Goal: Task Accomplishment & Management: Use online tool/utility

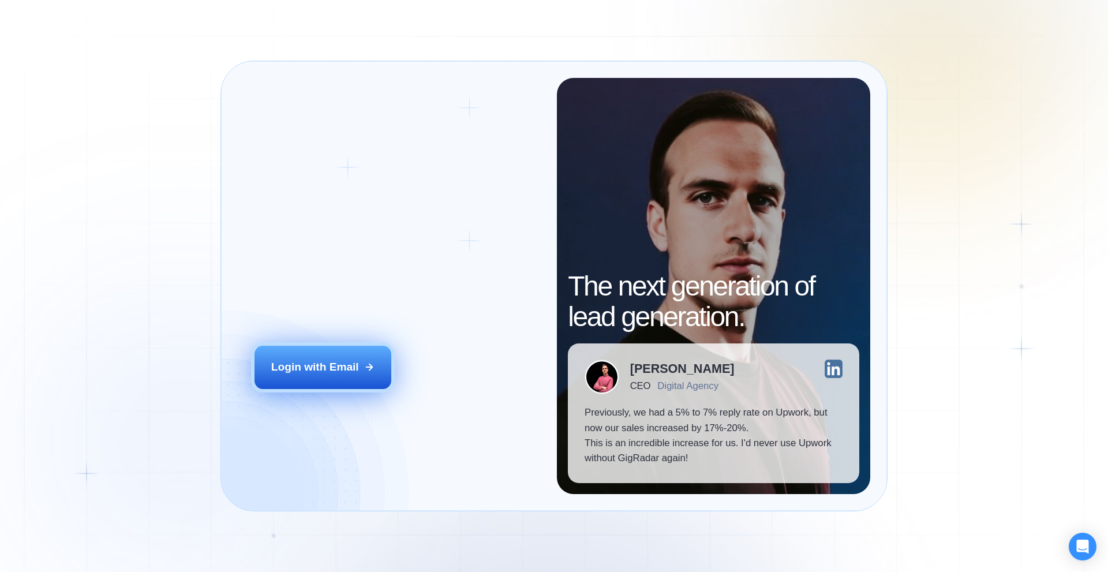
click at [347, 362] on div "Login with Email" at bounding box center [315, 367] width 88 height 15
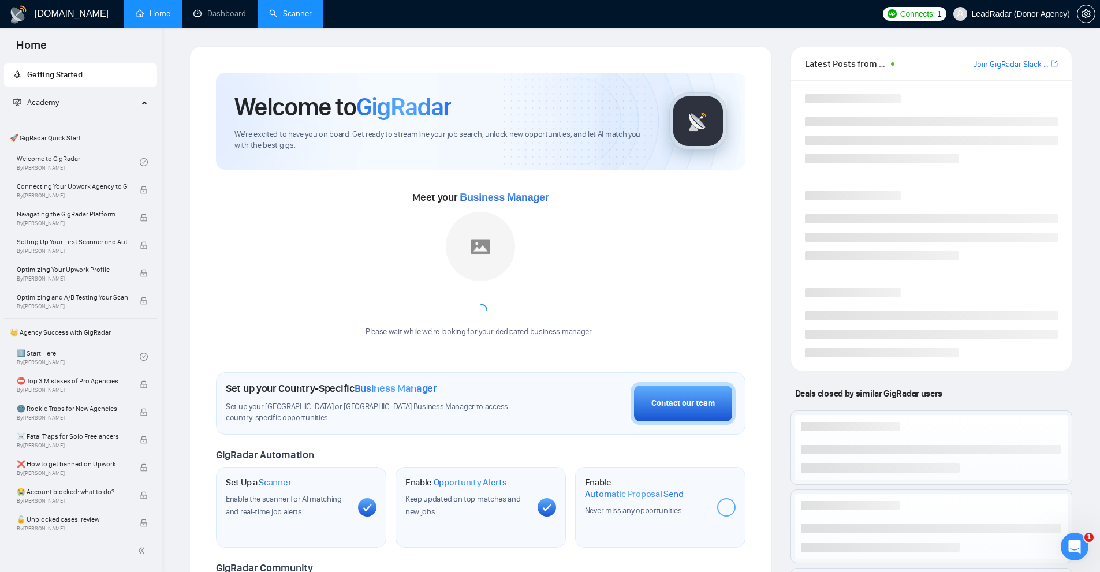
click at [293, 18] on link "Scanner" at bounding box center [290, 14] width 43 height 10
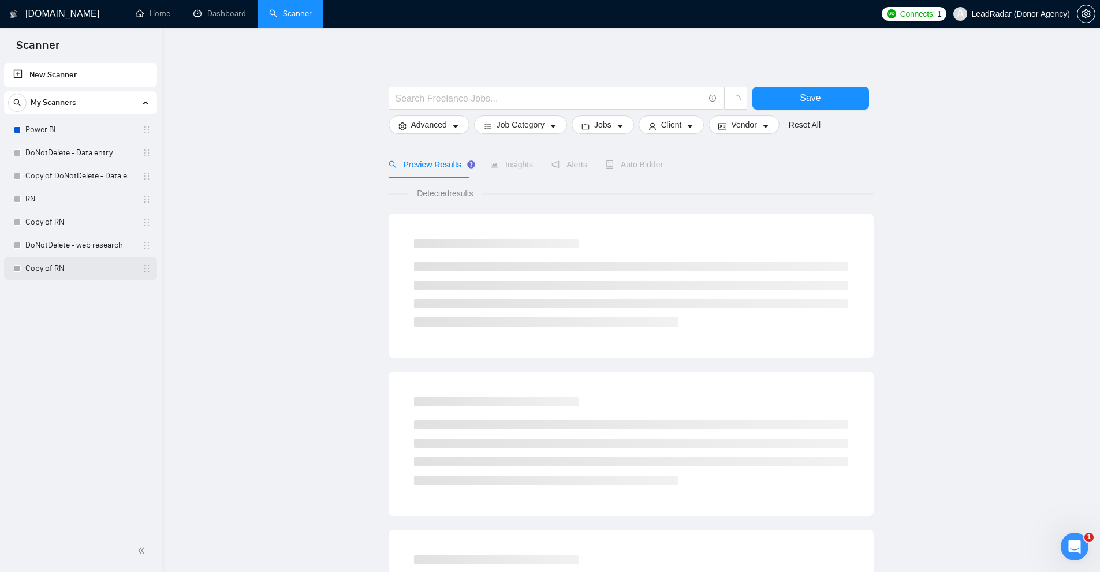
click at [83, 268] on link "Copy of RN" at bounding box center [80, 268] width 110 height 23
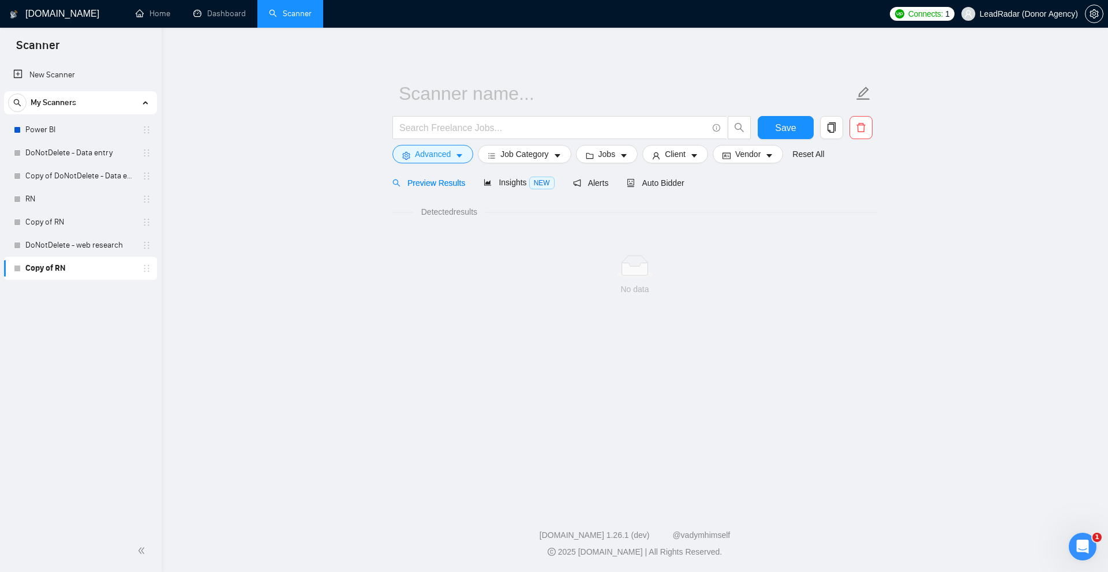
click at [135, 269] on link "Copy of RN" at bounding box center [80, 268] width 110 height 23
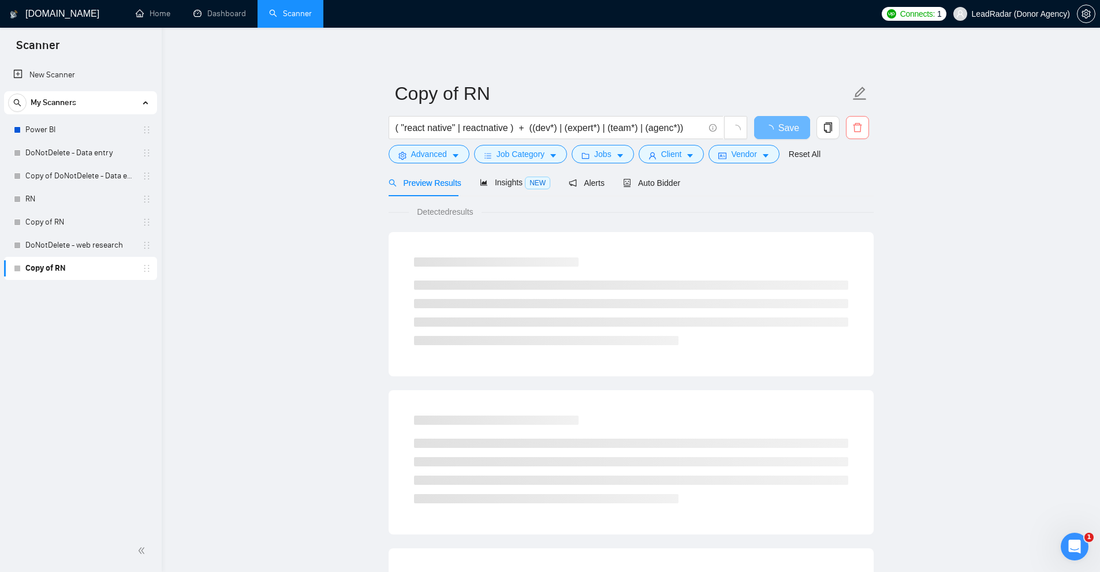
click at [853, 122] on icon "delete" at bounding box center [857, 127] width 10 height 10
click at [850, 186] on span "Yes" at bounding box center [849, 186] width 13 height 13
click at [110, 219] on link "Copy of RN" at bounding box center [80, 222] width 110 height 23
click at [854, 126] on icon "loading" at bounding box center [857, 130] width 12 height 12
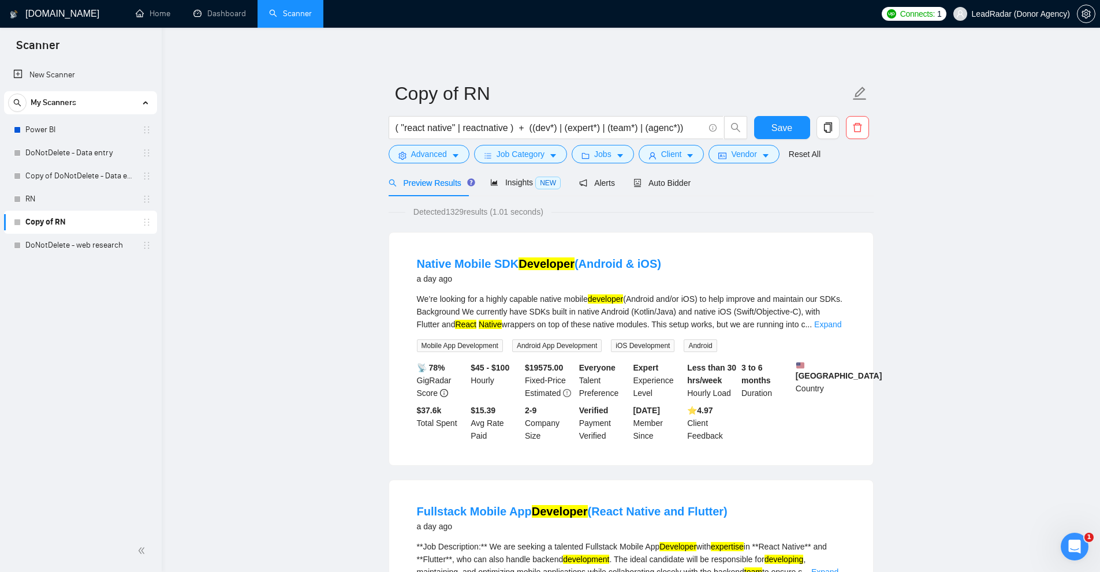
click at [872, 130] on form "Copy of RN ( "react native" | reactnative ) + ((dev*) | (expert*) | (team*) | (…" at bounding box center [630, 122] width 485 height 94
click at [859, 130] on icon "delete" at bounding box center [857, 127] width 10 height 10
click at [851, 182] on span "Yes" at bounding box center [849, 186] width 13 height 13
click at [73, 196] on link "RN" at bounding box center [80, 199] width 110 height 23
click at [858, 127] on icon "delete" at bounding box center [857, 127] width 10 height 10
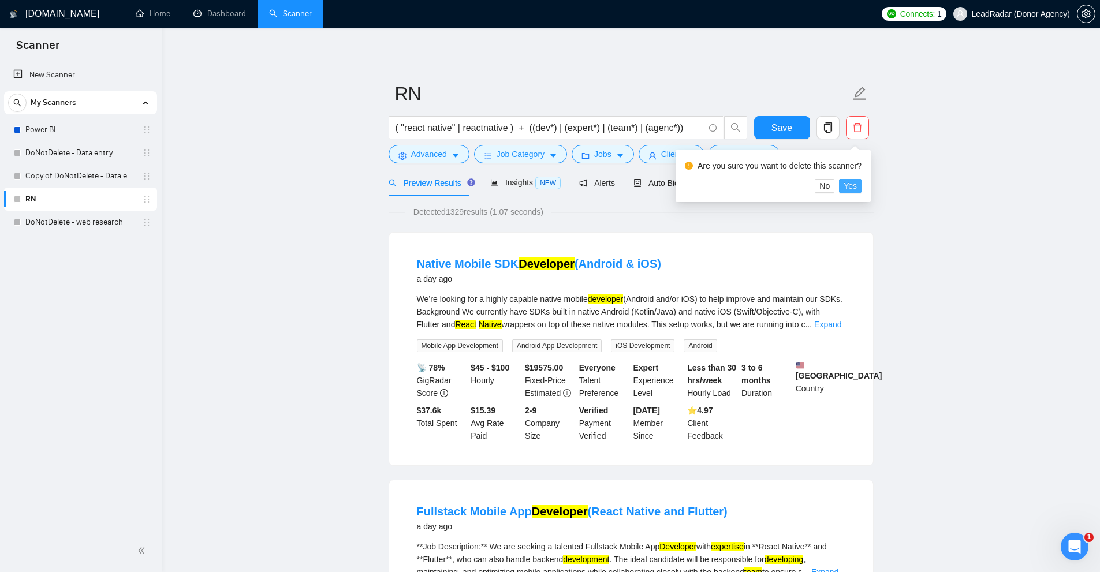
click at [851, 189] on span "Yes" at bounding box center [849, 186] width 13 height 13
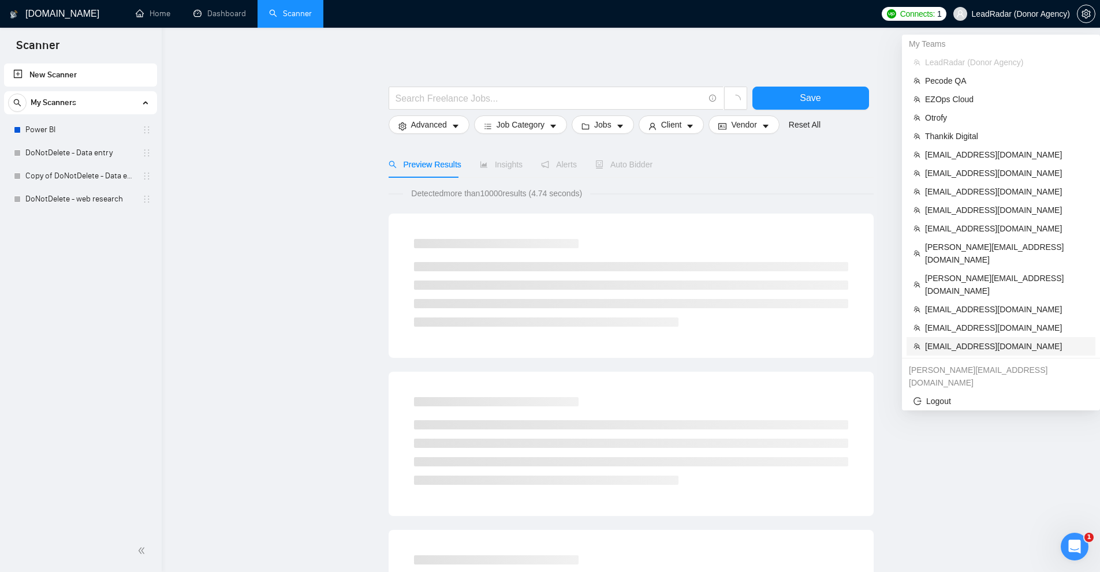
click at [976, 337] on li "info@marketmindscreativeagency.com" at bounding box center [1000, 346] width 189 height 18
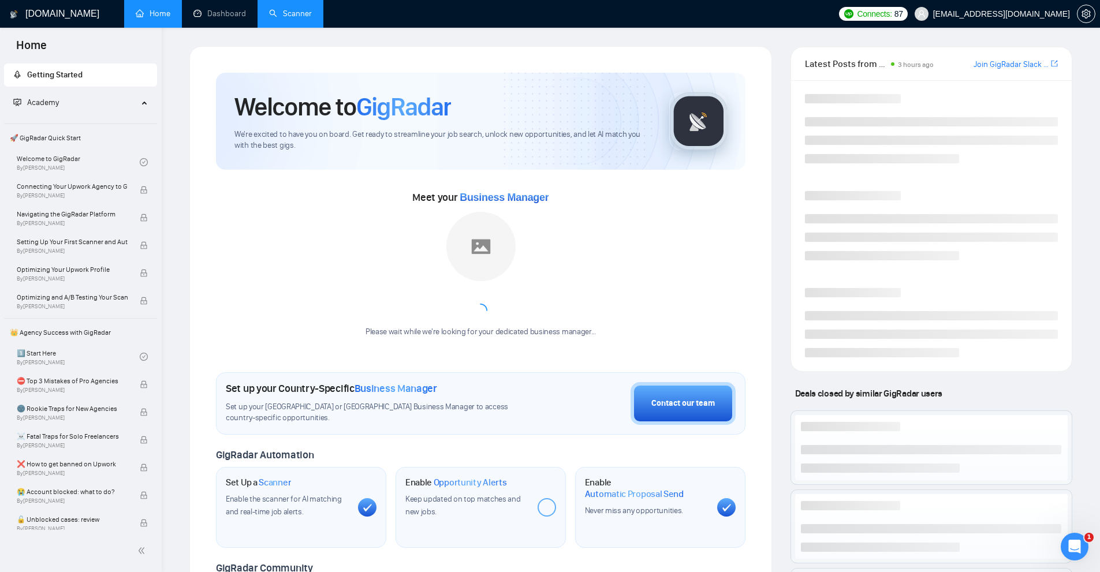
click at [287, 18] on link "Scanner" at bounding box center [290, 14] width 43 height 10
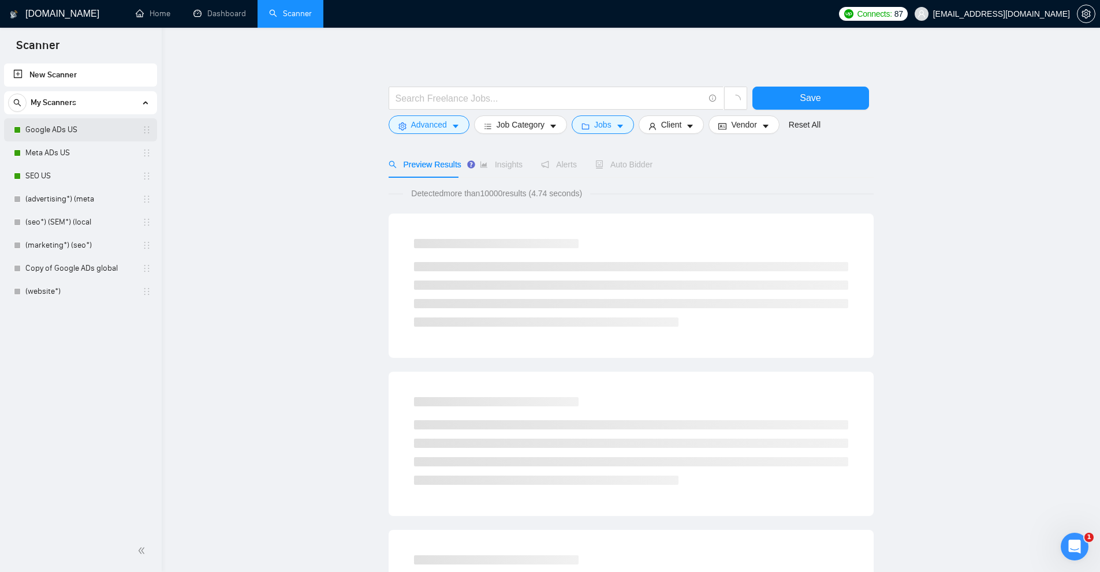
click at [91, 126] on link "Google ADs US" at bounding box center [80, 129] width 110 height 23
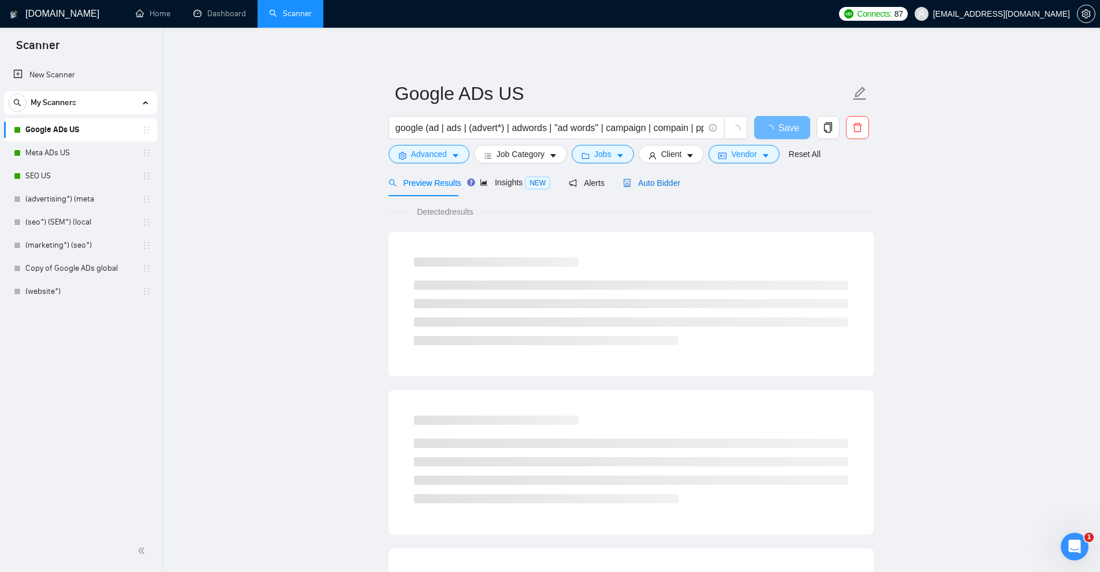
click at [640, 184] on span "Auto Bidder" at bounding box center [651, 182] width 57 height 9
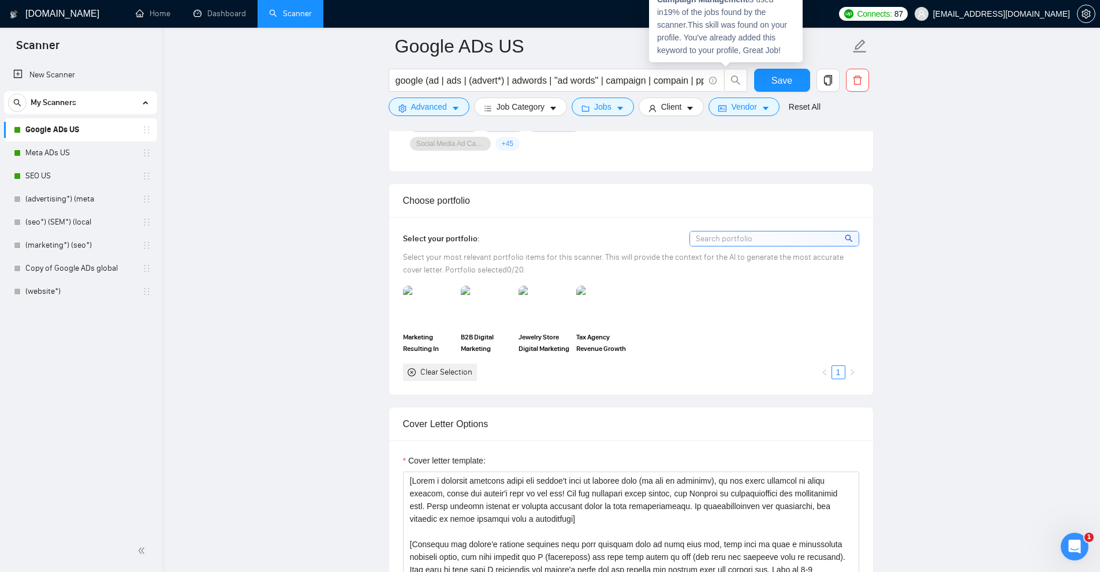
scroll to position [1154, 0]
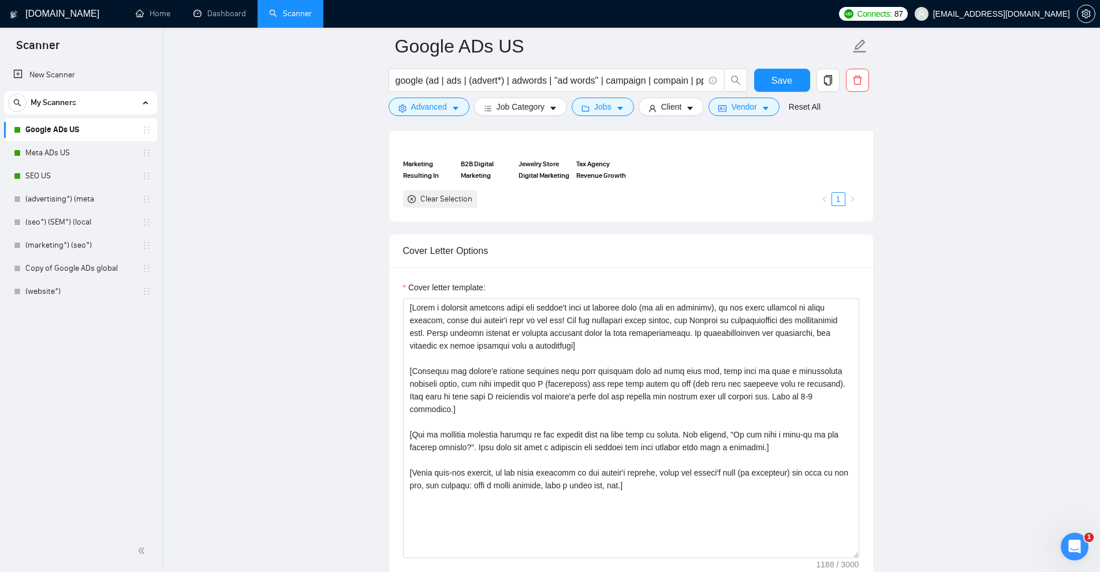
click at [46, 155] on link "Meta ADs US" at bounding box center [80, 152] width 110 height 23
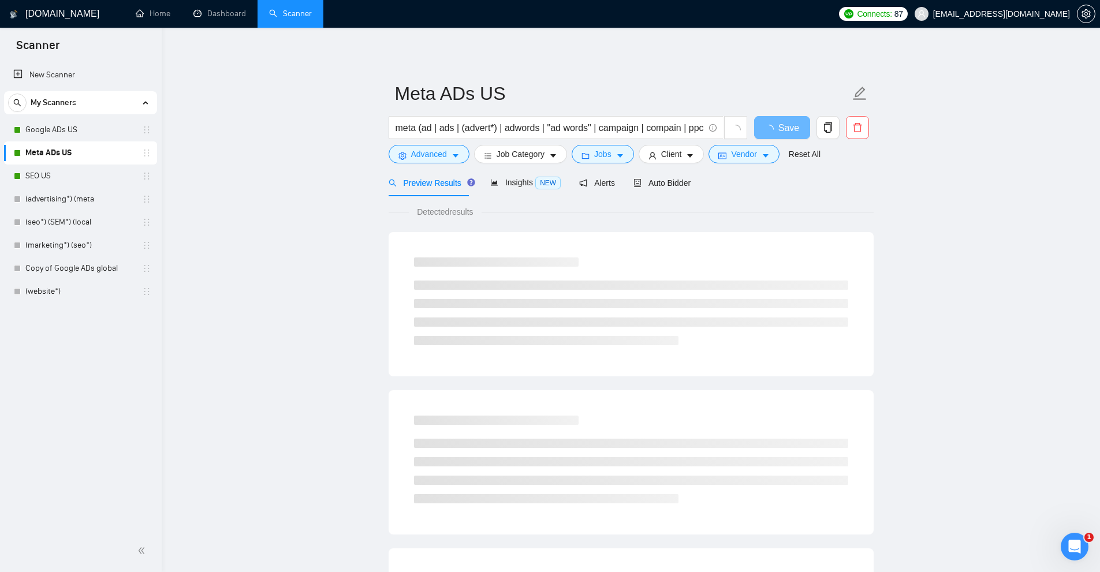
click at [674, 190] on div "Auto Bidder" at bounding box center [661, 182] width 57 height 27
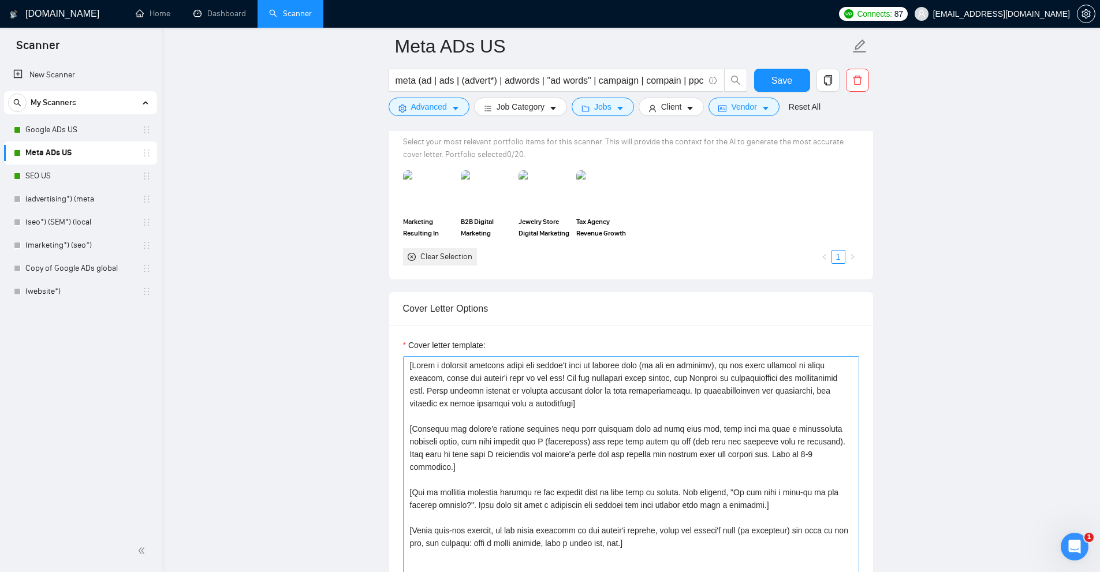
scroll to position [1270, 0]
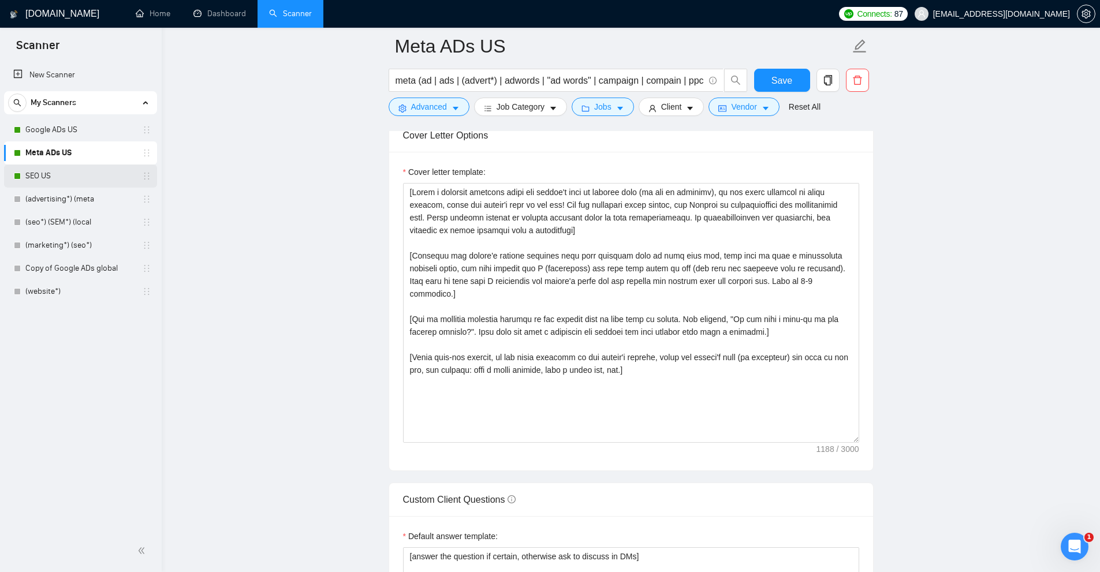
click at [27, 175] on link "SEO US" at bounding box center [80, 176] width 110 height 23
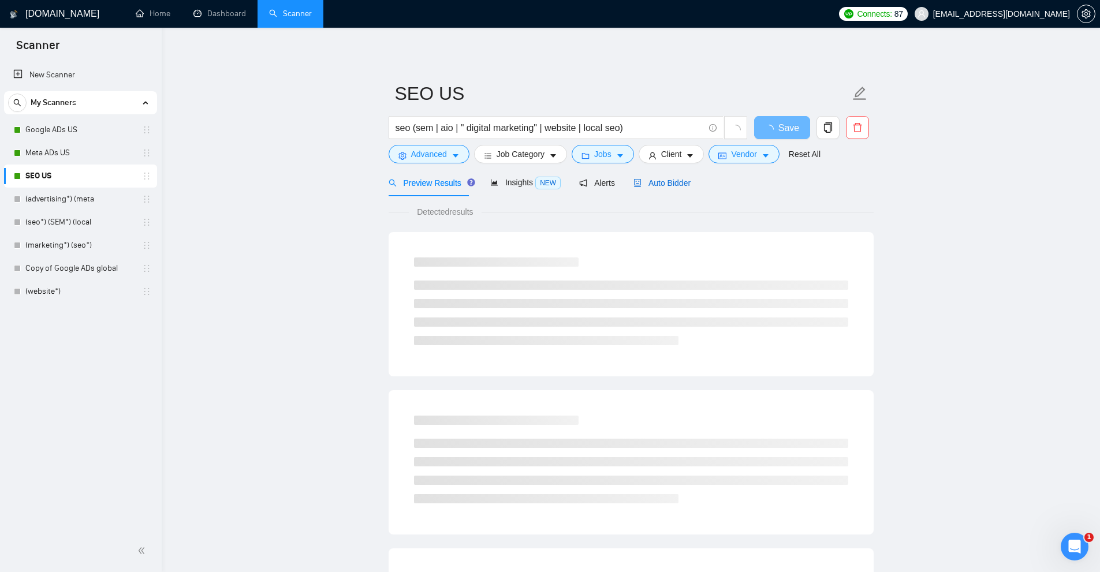
click at [661, 177] on div "Auto Bidder" at bounding box center [661, 183] width 57 height 13
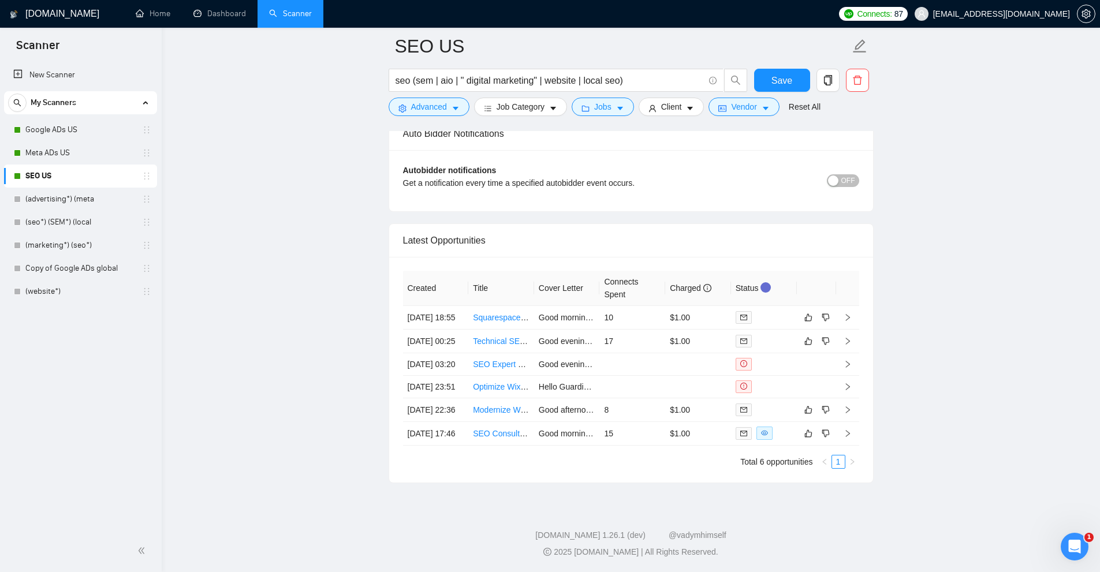
scroll to position [2831, 0]
click at [228, 16] on link "Dashboard" at bounding box center [219, 14] width 53 height 10
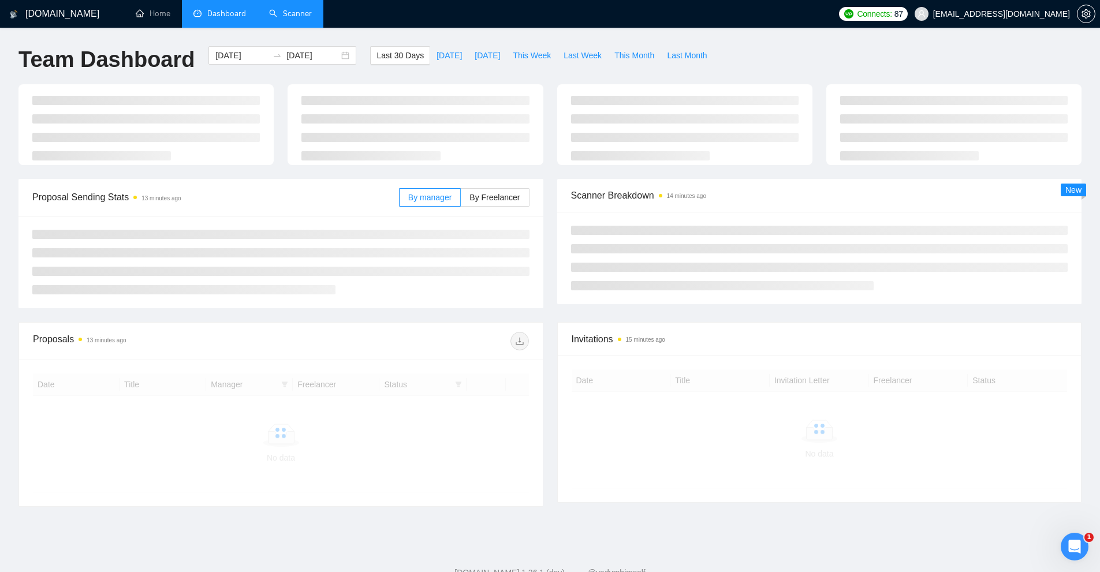
click at [294, 18] on link "Scanner" at bounding box center [290, 14] width 43 height 10
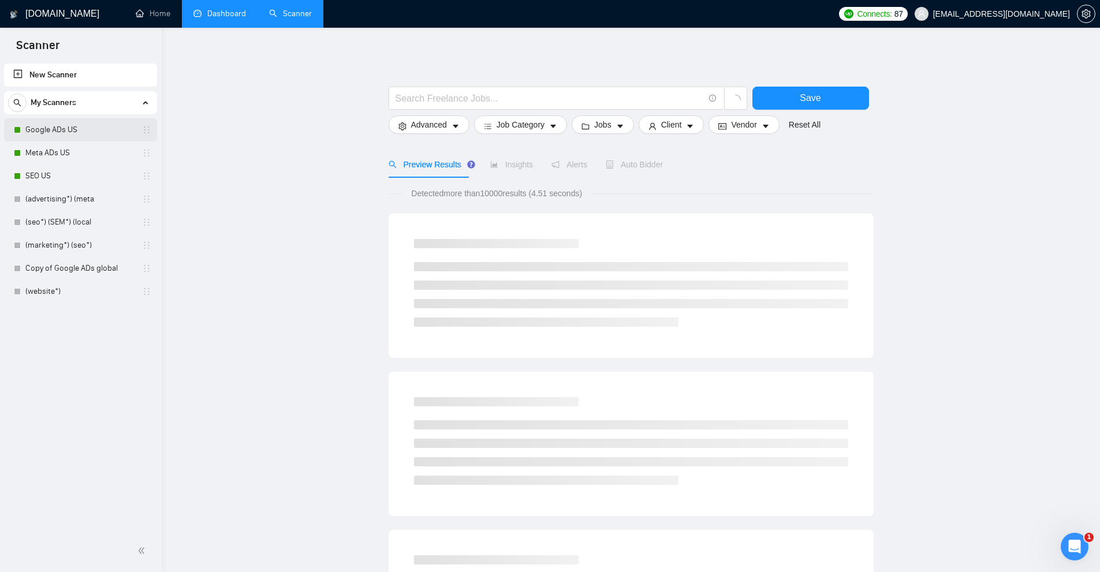
click at [42, 132] on link "Google ADs US" at bounding box center [80, 129] width 110 height 23
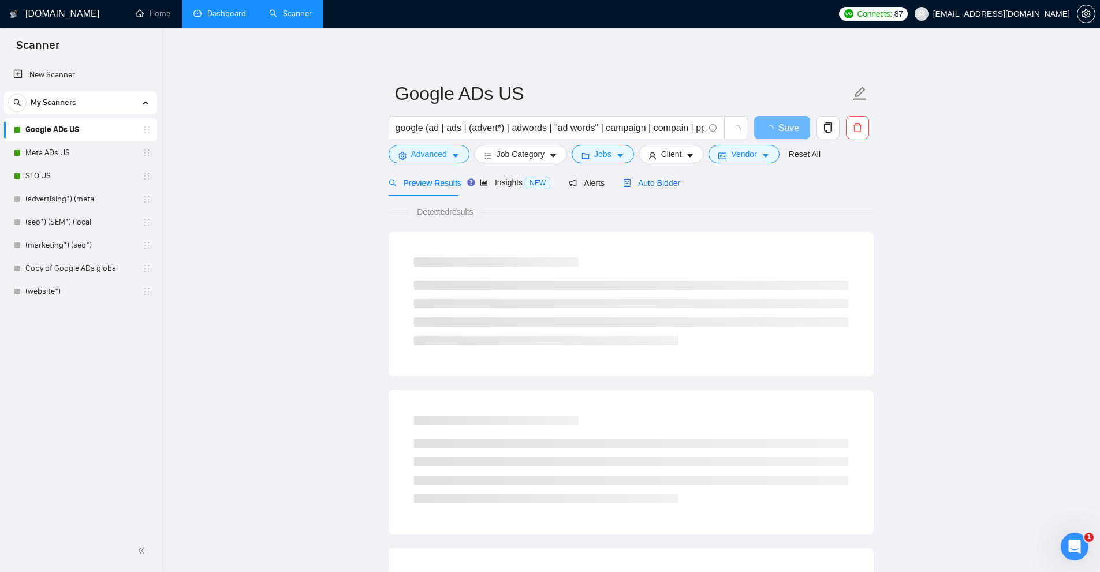
click at [632, 180] on span "Auto Bidder" at bounding box center [651, 182] width 57 height 9
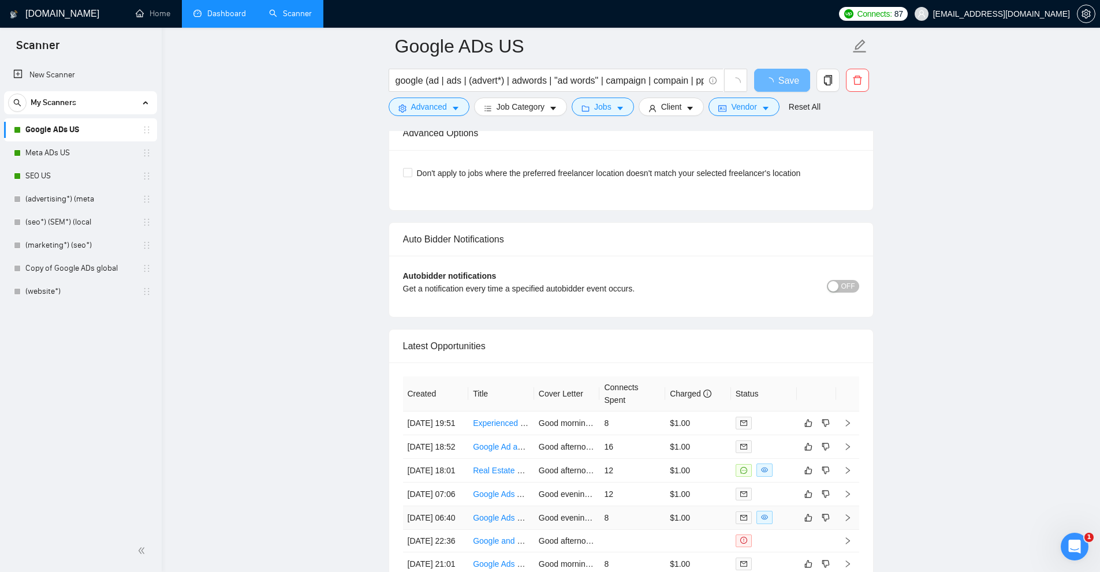
scroll to position [2723, 0]
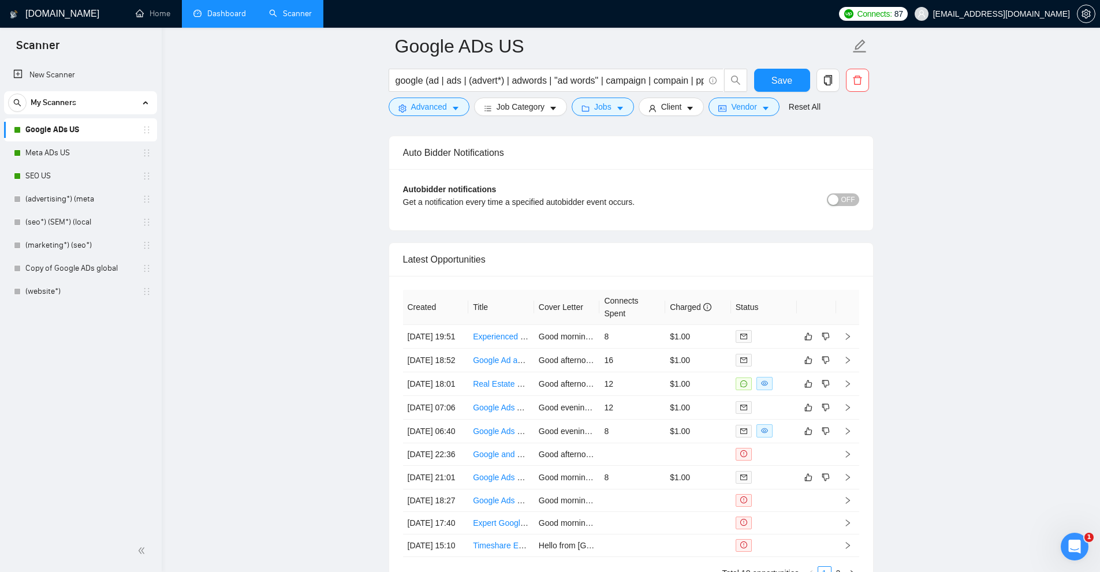
click at [556, 276] on div "Created Title Cover Letter Connects Spent Charged Status 02 Oct, 2025 19:51 Exp…" at bounding box center [631, 435] width 484 height 318
click at [570, 349] on td "Good morning! Is your business struggling with low conversion rates and high ad…" at bounding box center [567, 337] width 66 height 24
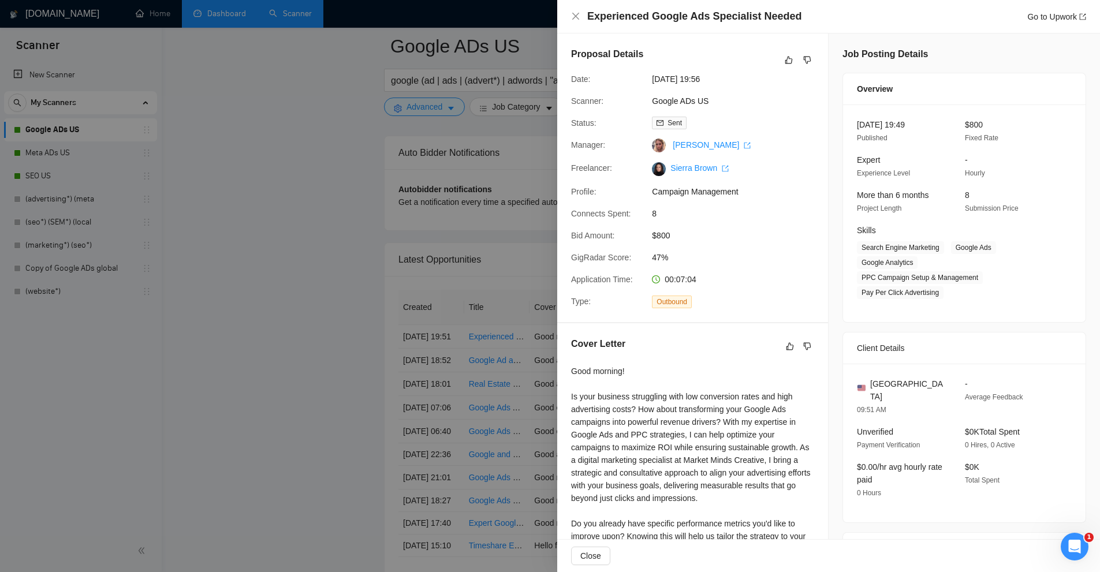
click at [348, 166] on div at bounding box center [550, 286] width 1100 height 572
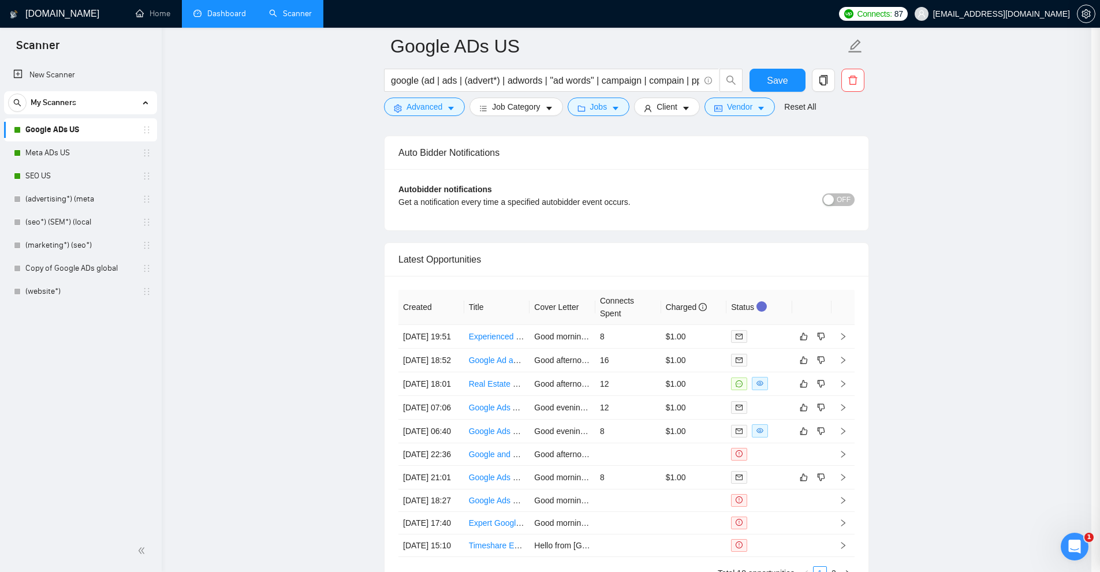
click at [211, 11] on div at bounding box center [550, 286] width 1100 height 572
click at [211, 11] on link "Dashboard" at bounding box center [219, 14] width 53 height 10
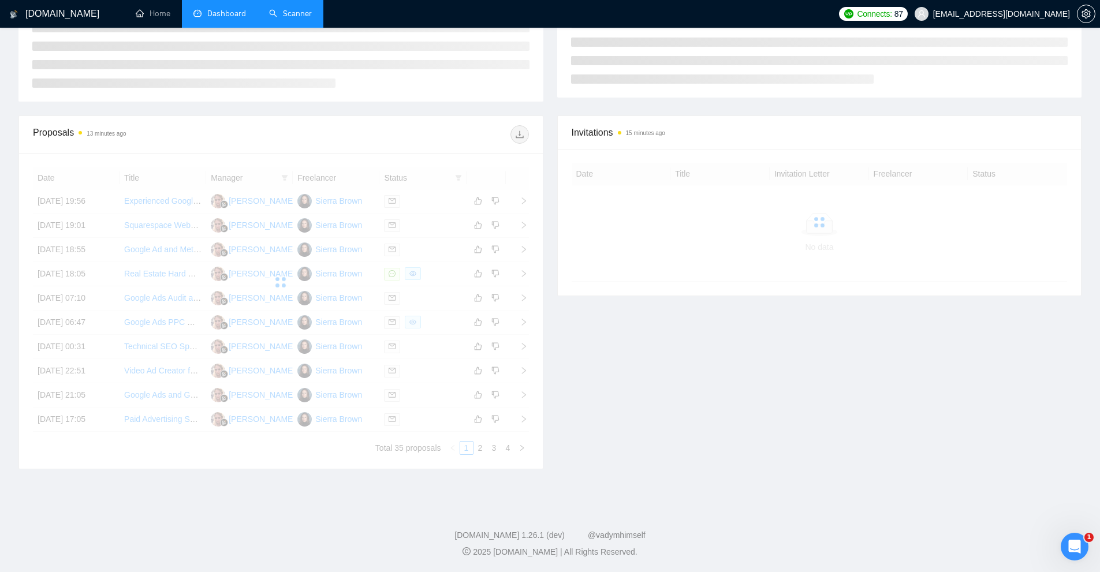
scroll to position [119, 0]
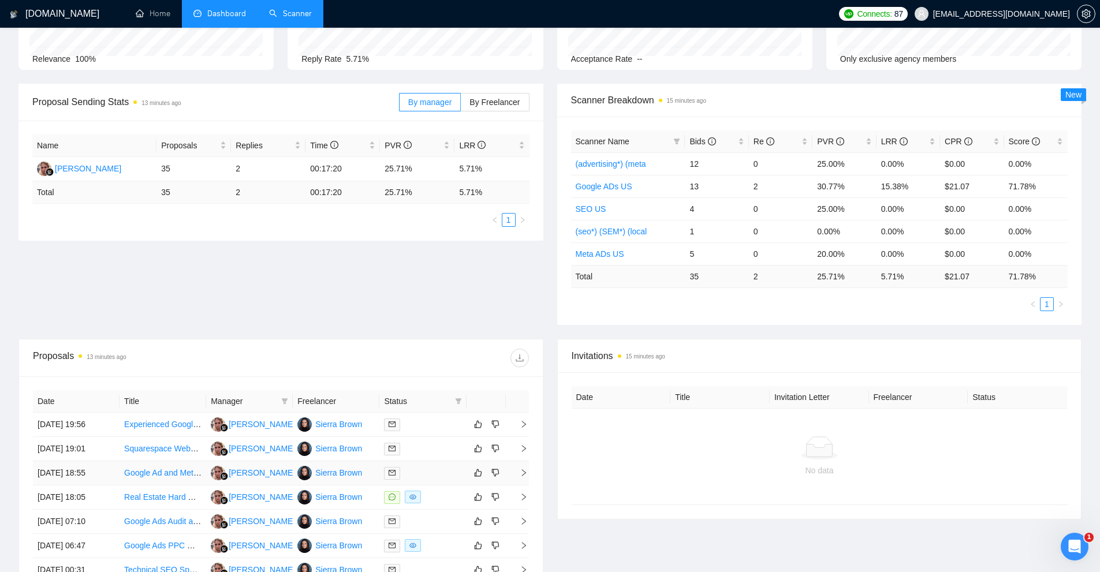
click at [369, 474] on td "Sierra Brown" at bounding box center [336, 473] width 87 height 24
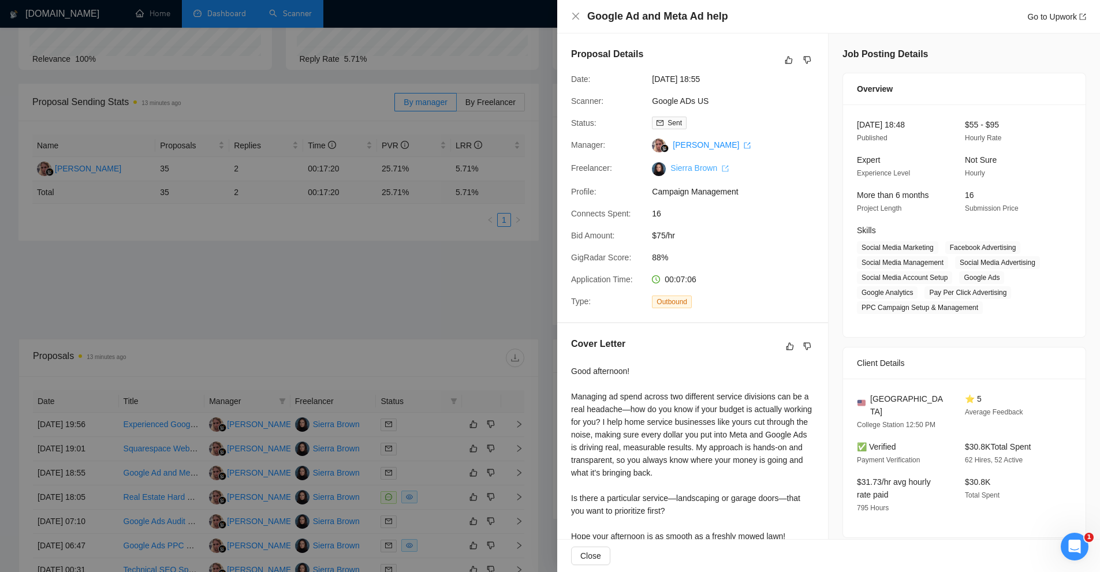
click at [702, 171] on link "Sierra Brown" at bounding box center [699, 167] width 58 height 9
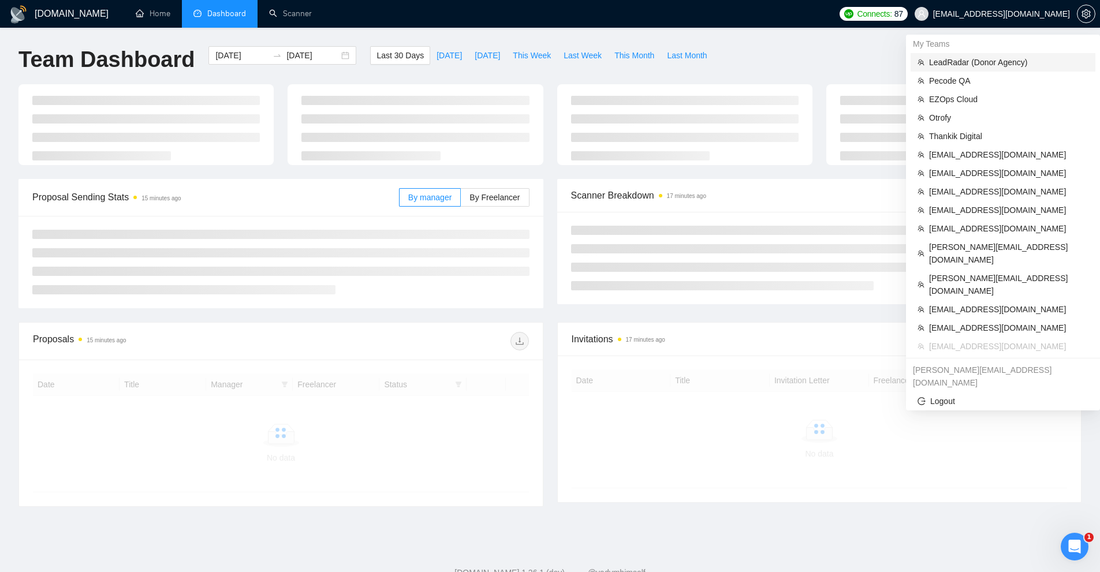
click at [970, 63] on span "LeadRadar (Donor Agency)" at bounding box center [1008, 62] width 159 height 13
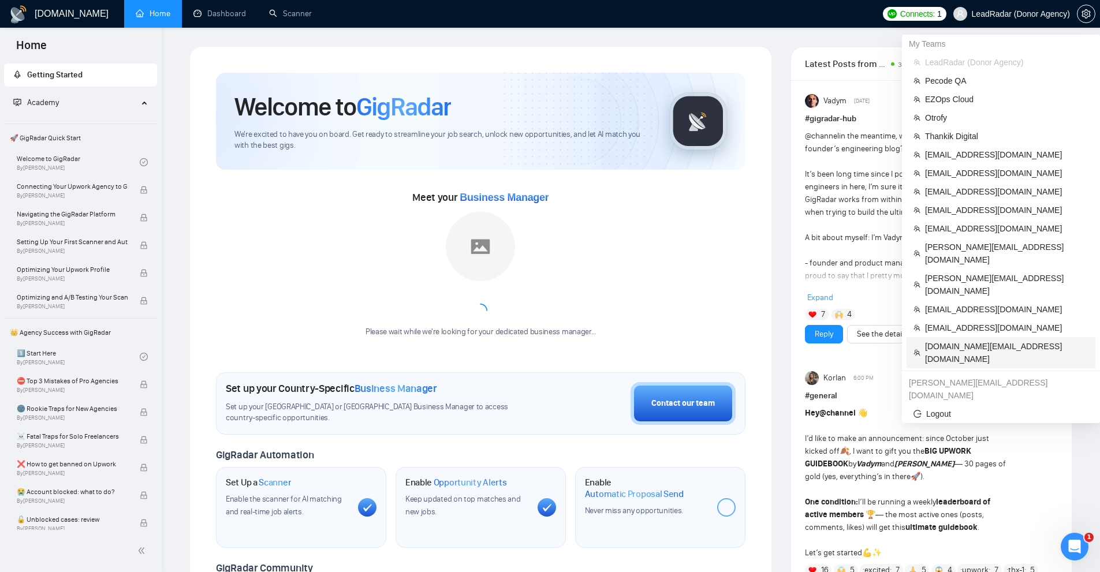
click at [975, 337] on li "[DOMAIN_NAME][EMAIL_ADDRESS][DOMAIN_NAME]" at bounding box center [1000, 352] width 189 height 31
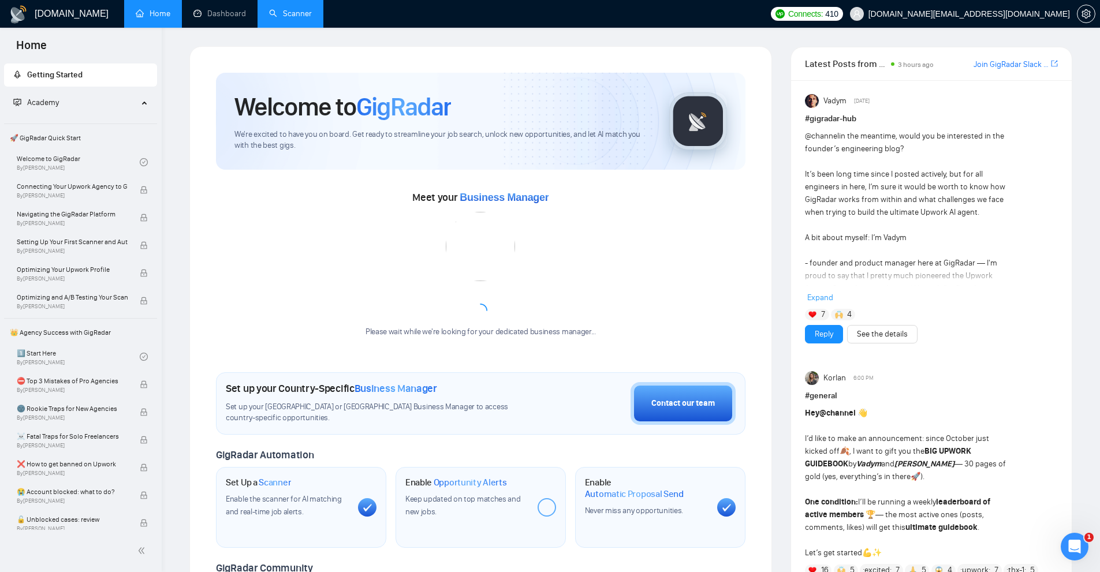
click at [296, 17] on link "Scanner" at bounding box center [290, 14] width 43 height 10
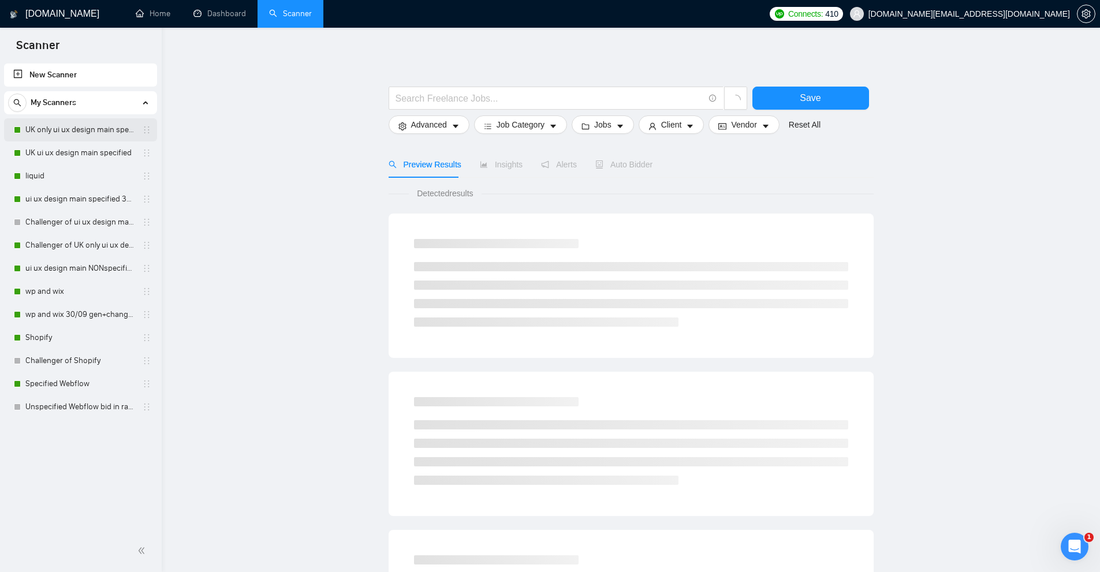
click at [89, 131] on link "UK only ui ux design main specified" at bounding box center [80, 129] width 110 height 23
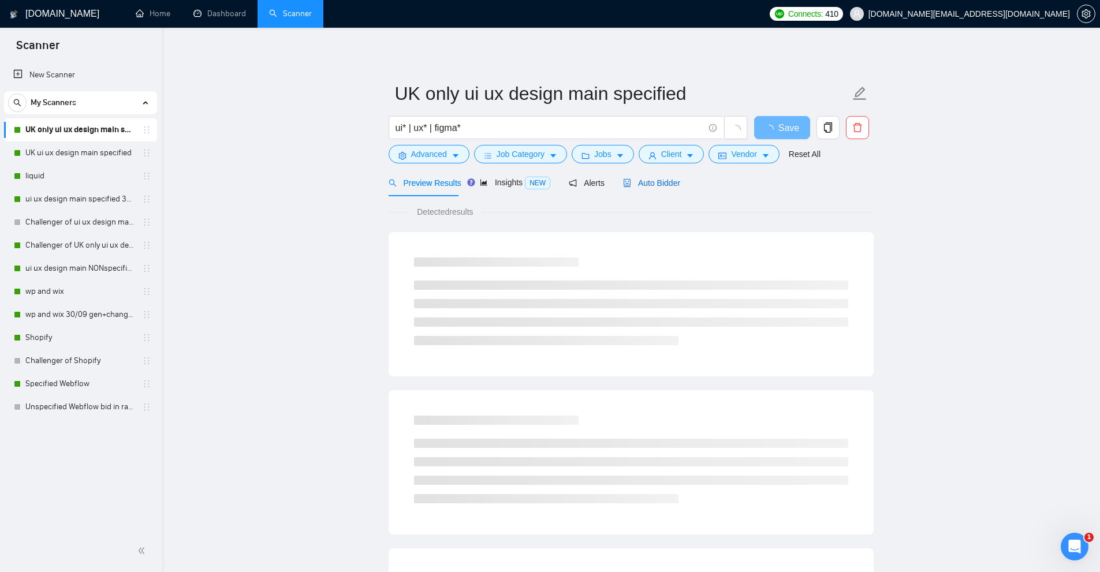
click at [660, 178] on span "Auto Bidder" at bounding box center [651, 182] width 57 height 9
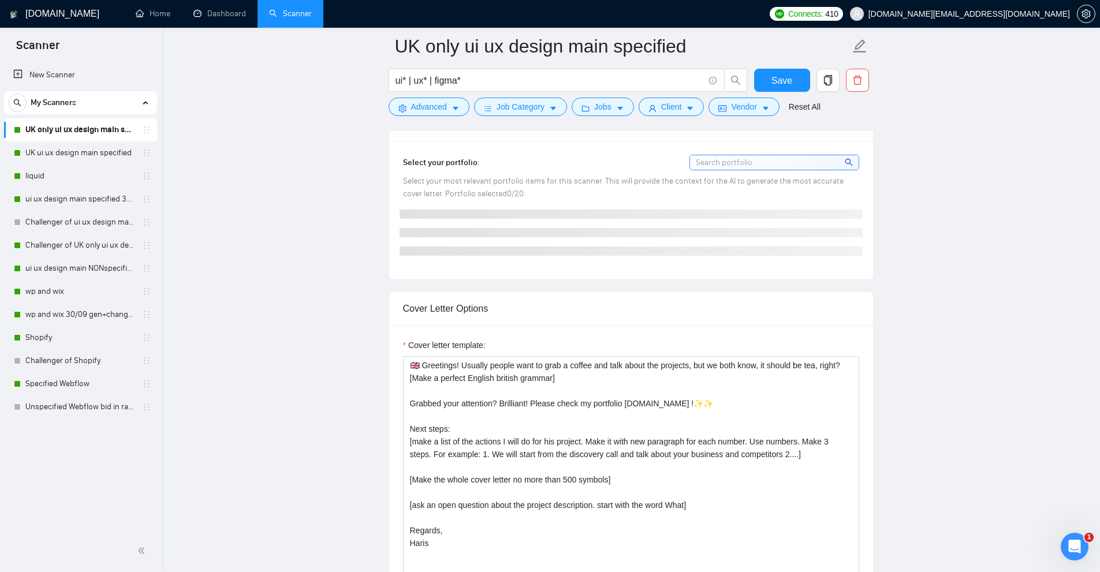
scroll to position [1097, 0]
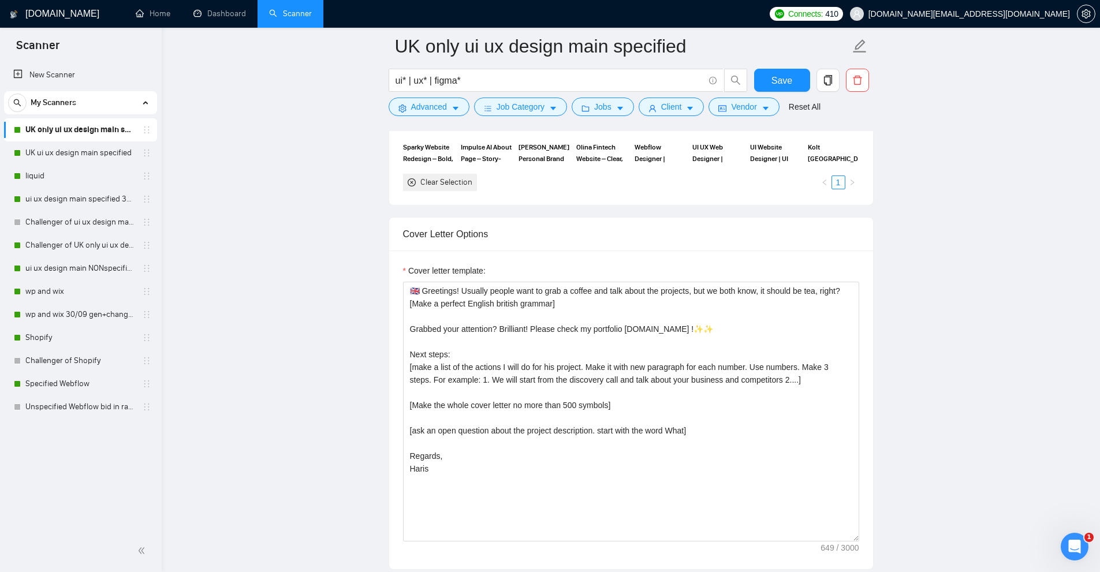
drag, startPoint x: 943, startPoint y: 255, endPoint x: 942, endPoint y: 274, distance: 18.5
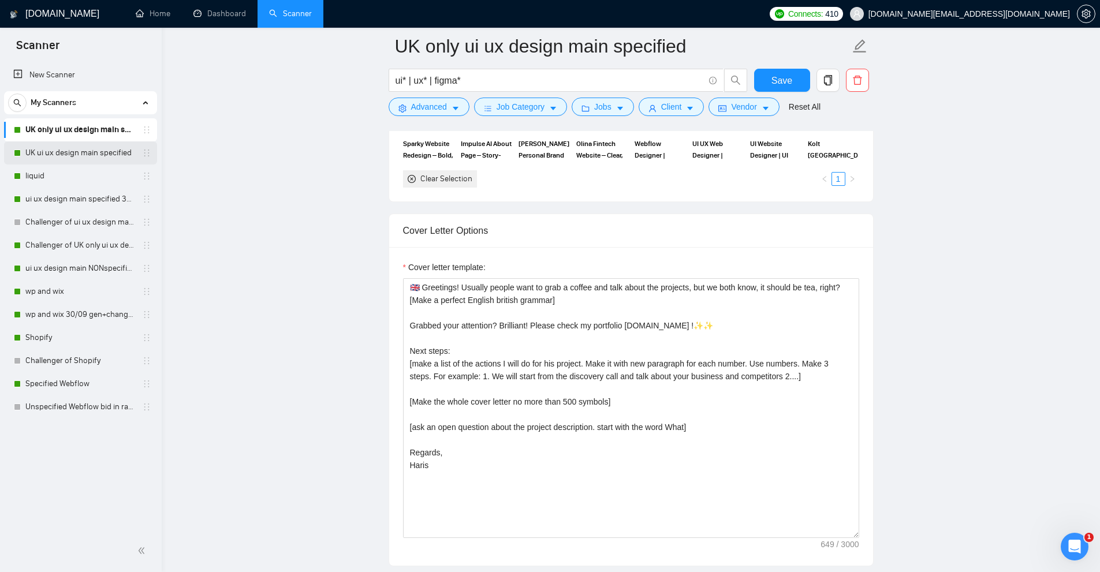
click at [65, 155] on link "UK ui ux design main specified" at bounding box center [80, 152] width 110 height 23
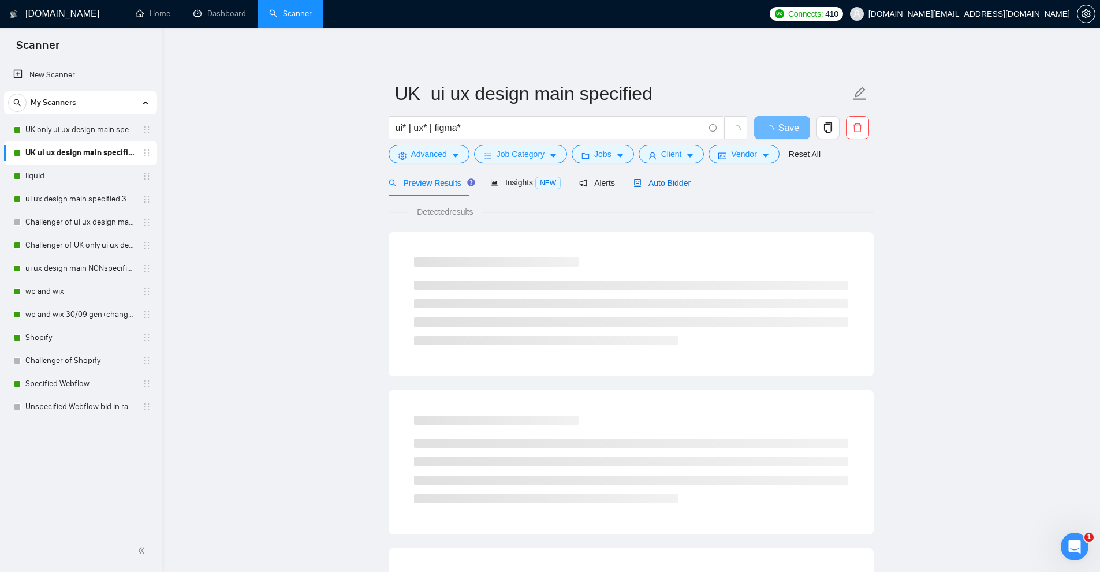
click at [681, 187] on span "Auto Bidder" at bounding box center [661, 182] width 57 height 9
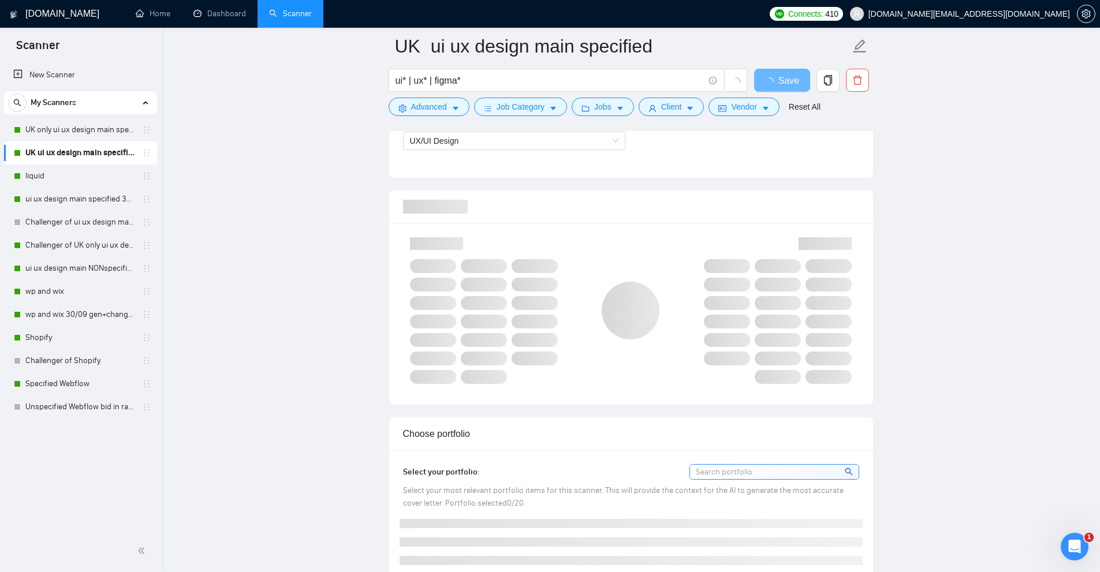
scroll to position [924, 0]
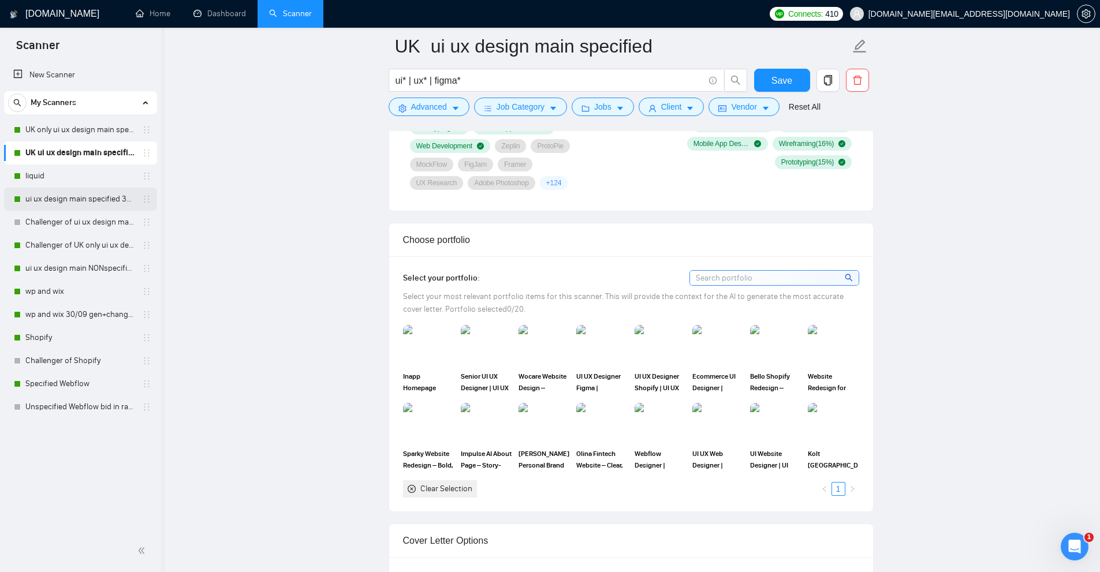
click at [63, 188] on link "ui ux design main specified 30/09 other end" at bounding box center [80, 199] width 110 height 23
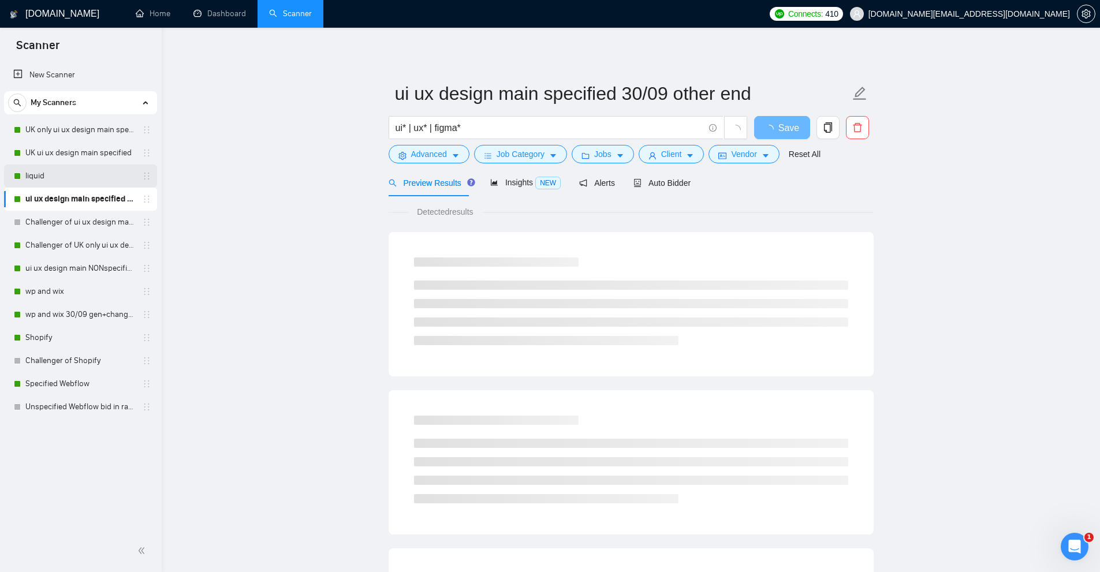
click at [74, 175] on link "liquid" at bounding box center [80, 176] width 110 height 23
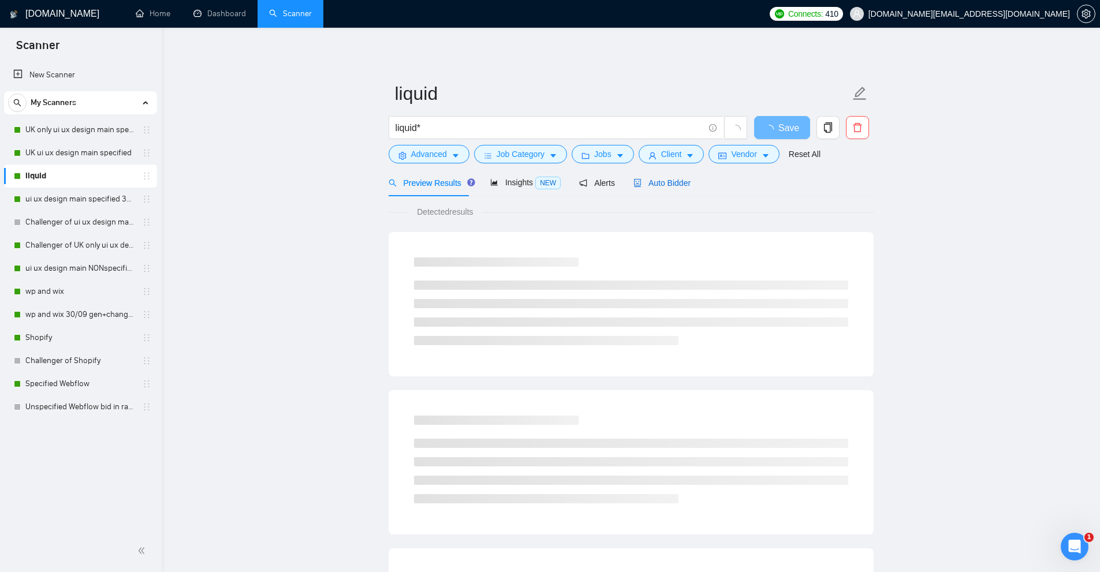
click at [656, 177] on div "Auto Bidder" at bounding box center [661, 183] width 57 height 13
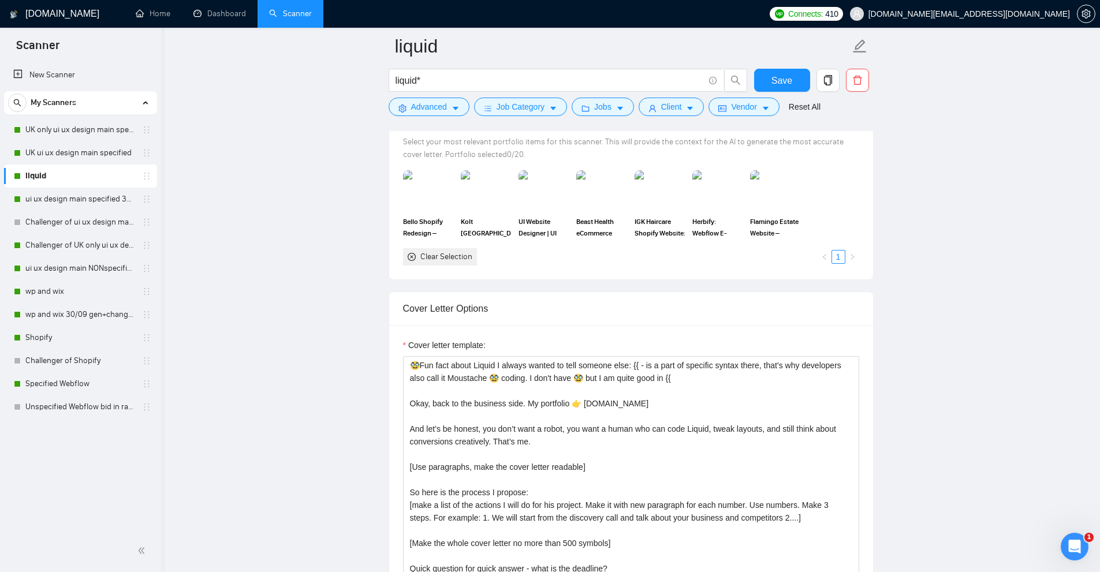
scroll to position [1212, 0]
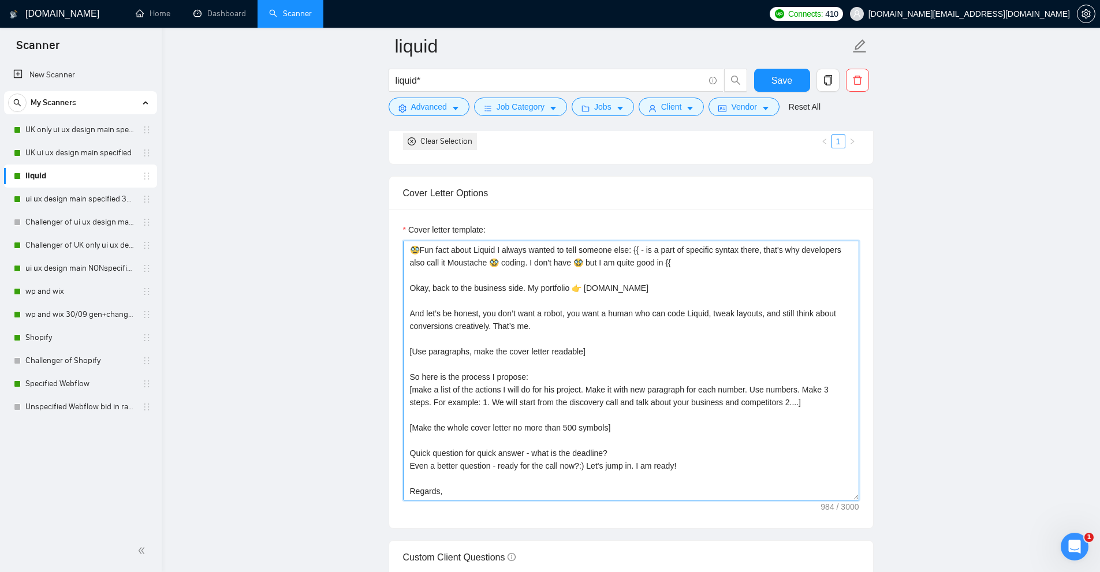
click at [592, 425] on textarea "🥸Fun fact about Liquid I always wanted to tell someone else: {{ - is a part of …" at bounding box center [631, 371] width 456 height 260
click at [77, 155] on link "UK ui ux design main specified" at bounding box center [80, 152] width 110 height 23
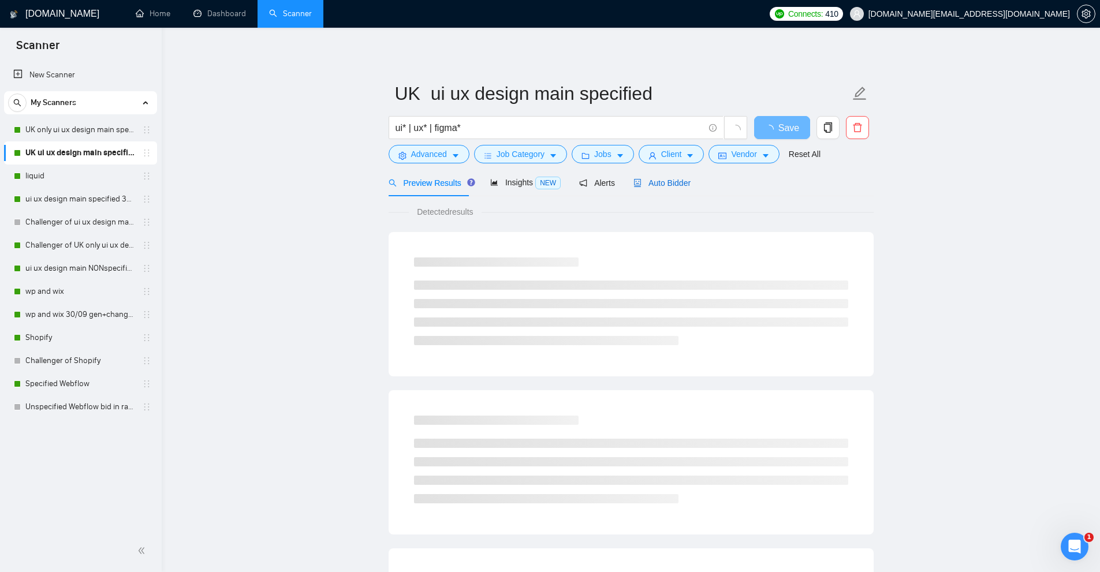
click at [643, 181] on span "Auto Bidder" at bounding box center [661, 182] width 57 height 9
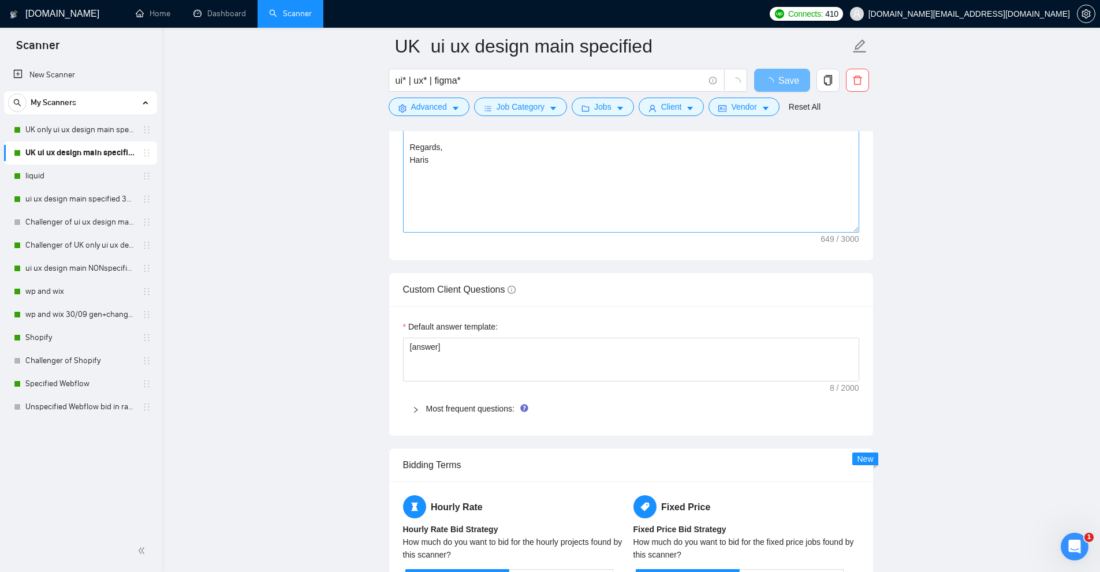
scroll to position [1212, 0]
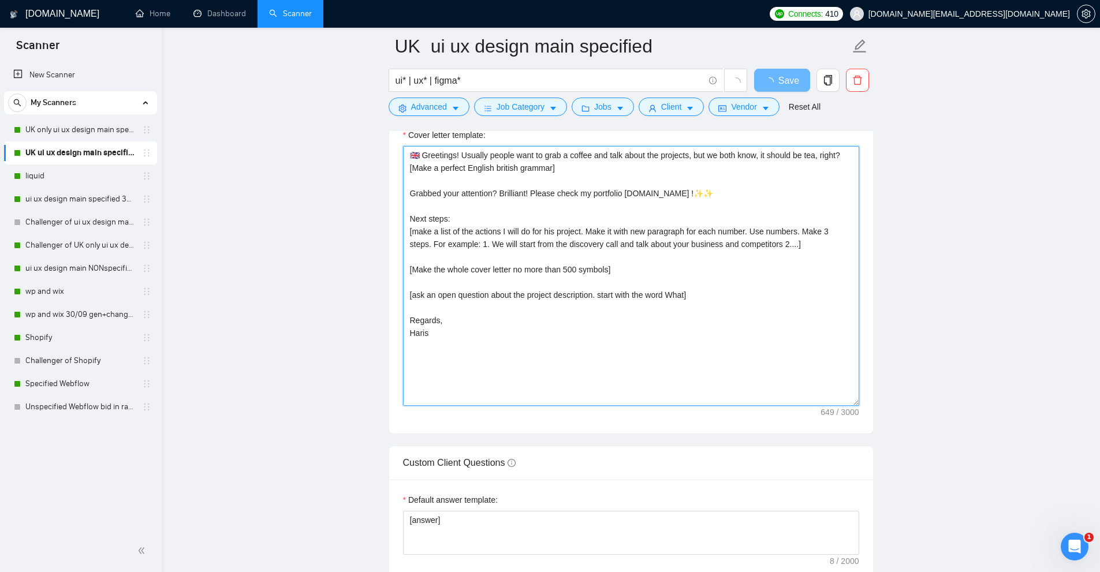
click at [620, 363] on textarea "🇬🇧 Greetings! Usually people want to grab a coffee and talk about the projects,…" at bounding box center [631, 276] width 456 height 260
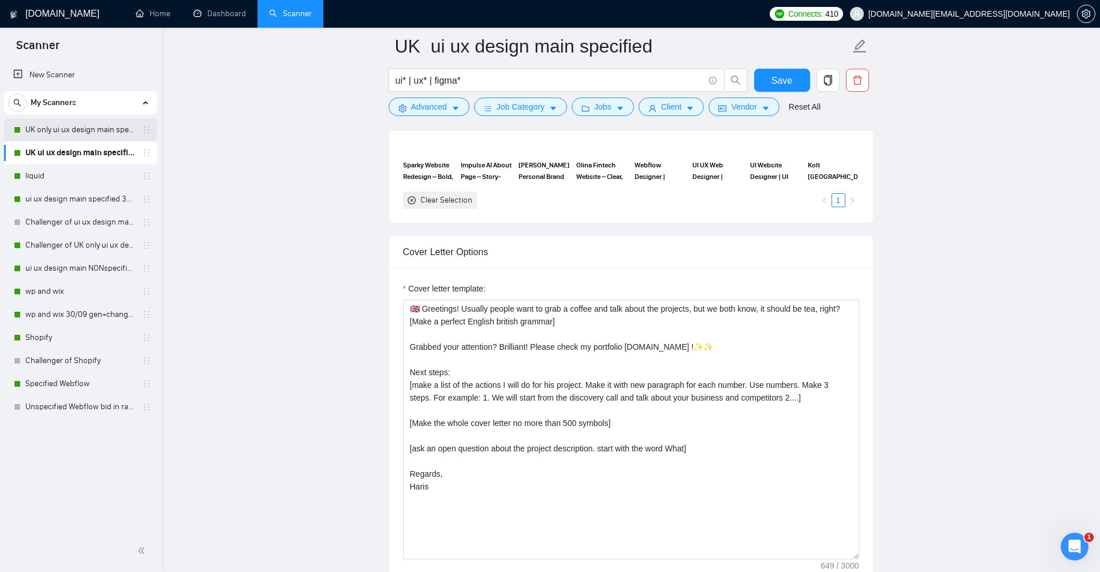
click at [65, 129] on link "UK only ui ux design main specified" at bounding box center [80, 129] width 110 height 23
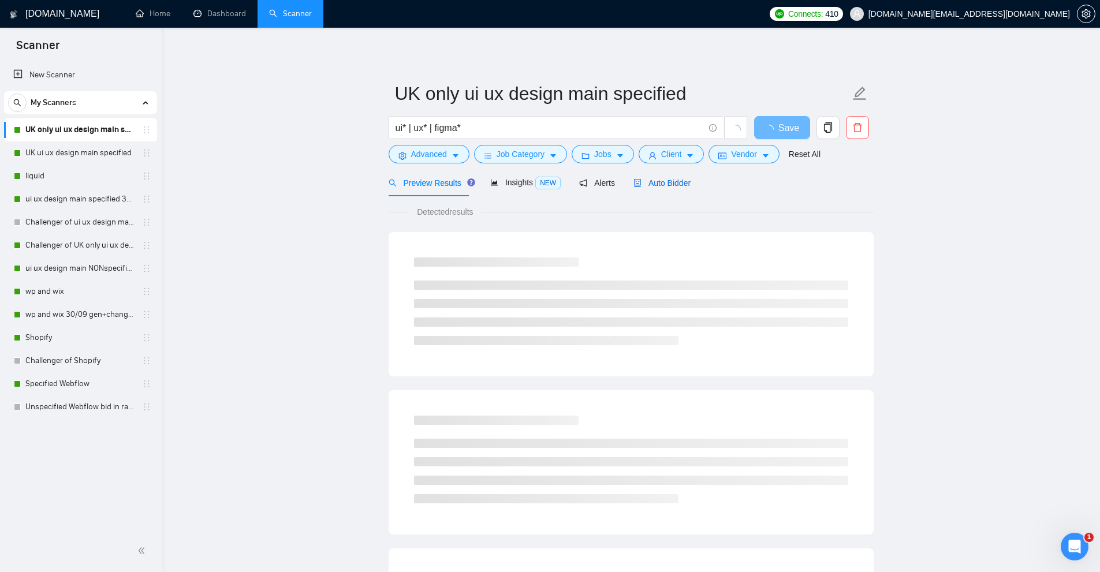
click at [638, 180] on span "Auto Bidder" at bounding box center [661, 182] width 57 height 9
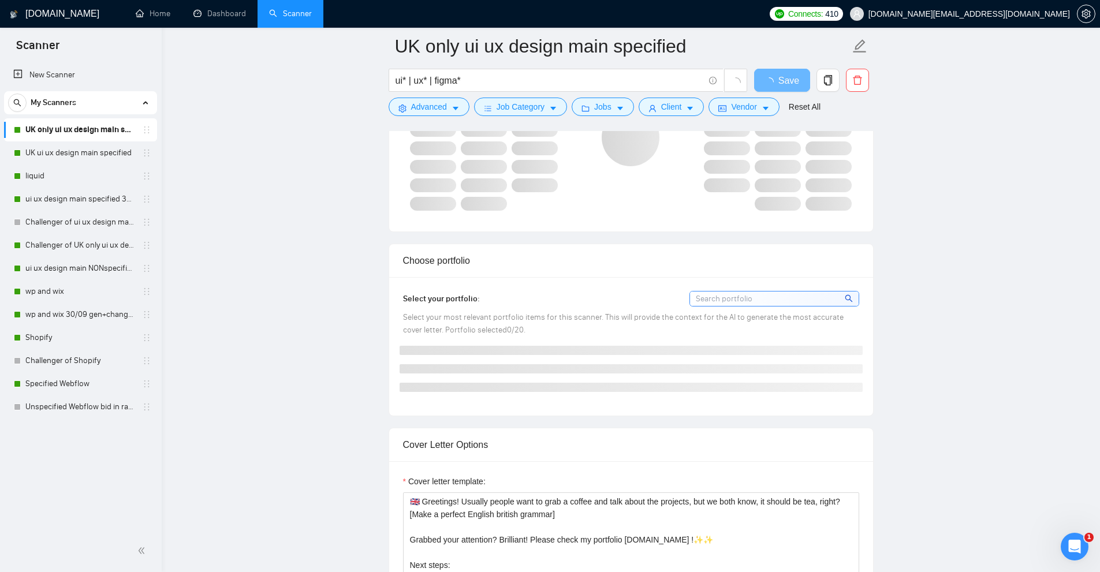
scroll to position [1154, 0]
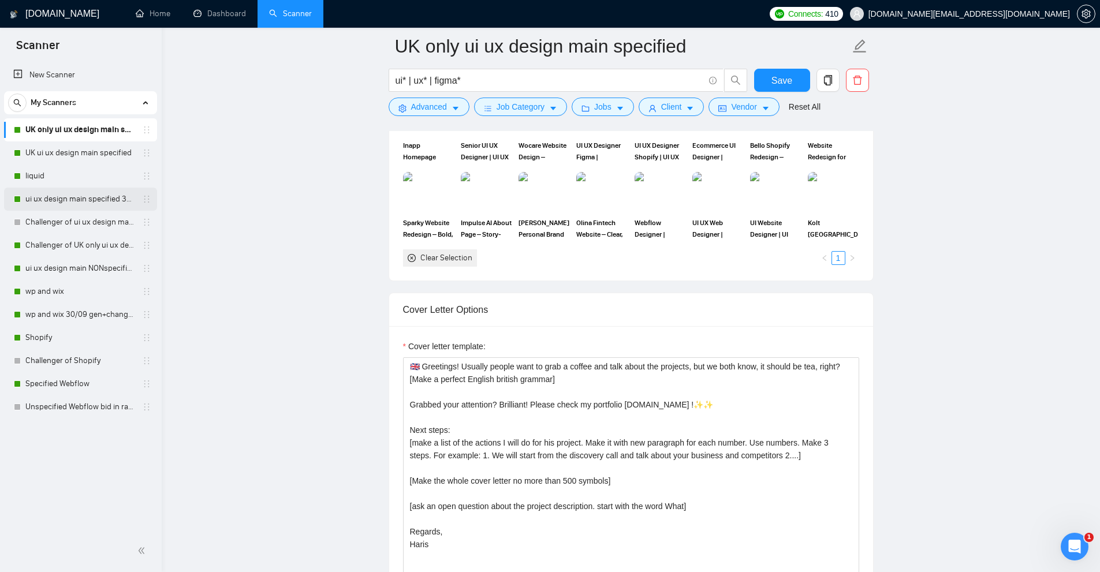
click at [36, 204] on link "ui ux design main specified 30/09 other end" at bounding box center [80, 199] width 110 height 23
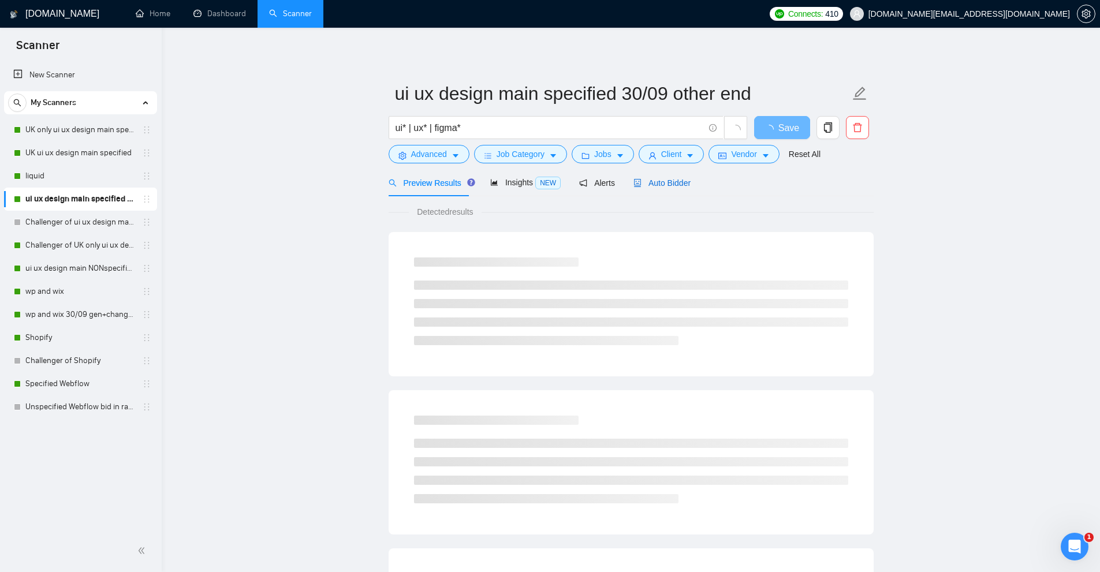
click at [655, 183] on span "Auto Bidder" at bounding box center [661, 182] width 57 height 9
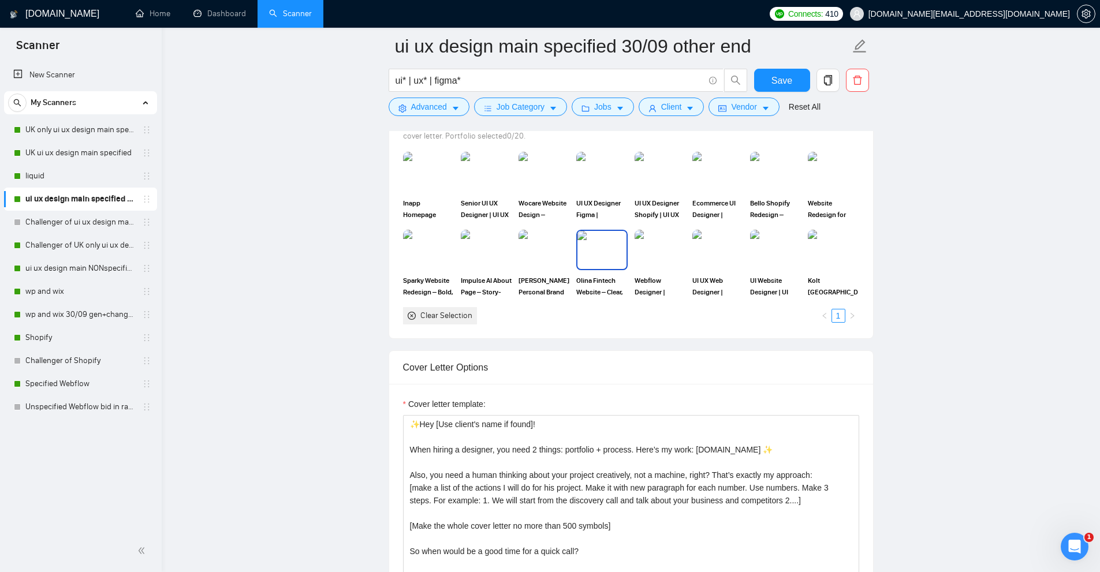
scroll to position [1212, 0]
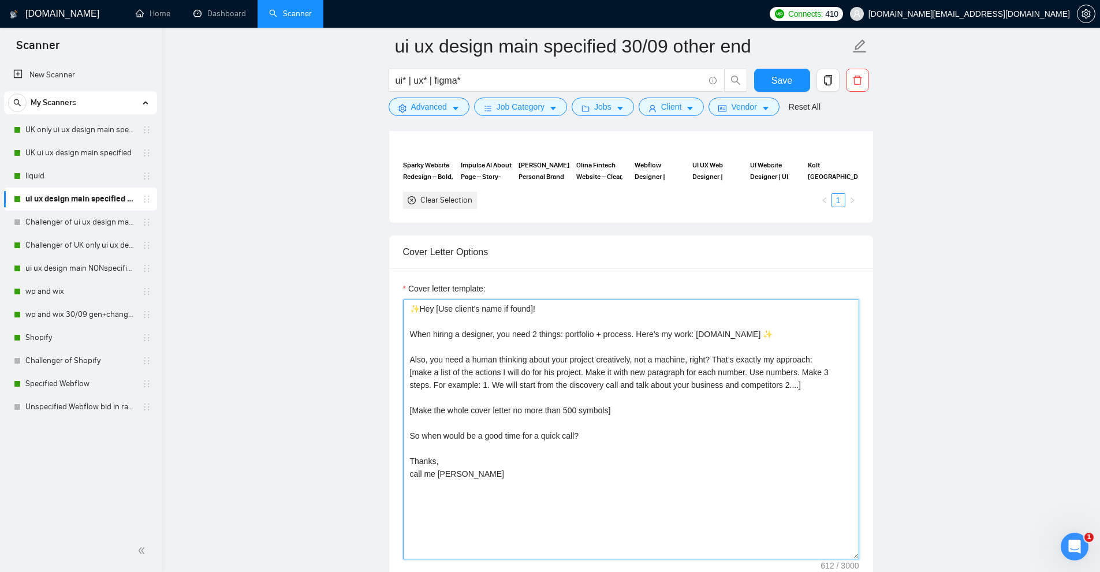
click at [488, 358] on textarea "✨Hey [Use client's name if found]! When hiring a designer, you need 2 things: p…" at bounding box center [631, 430] width 456 height 260
drag, startPoint x: 65, startPoint y: 225, endPoint x: 60, endPoint y: 251, distance: 26.5
click at [65, 225] on link "Challenger of ui ux design main specified" at bounding box center [80, 222] width 110 height 23
click at [60, 251] on link "Challenger of UK only ui ux design main specified" at bounding box center [80, 245] width 110 height 23
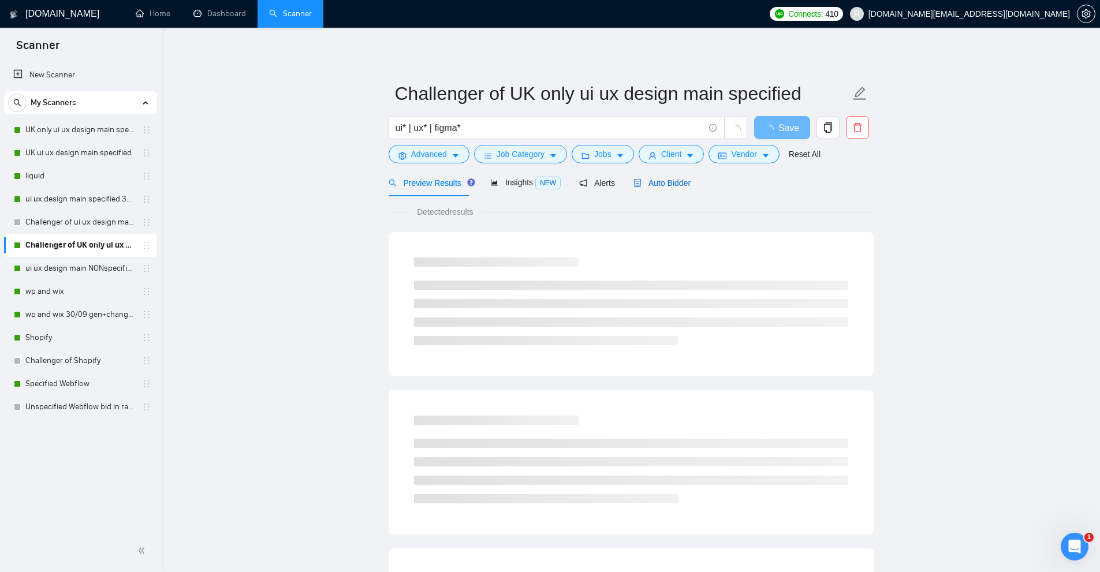
click at [653, 180] on span "Auto Bidder" at bounding box center [661, 182] width 57 height 9
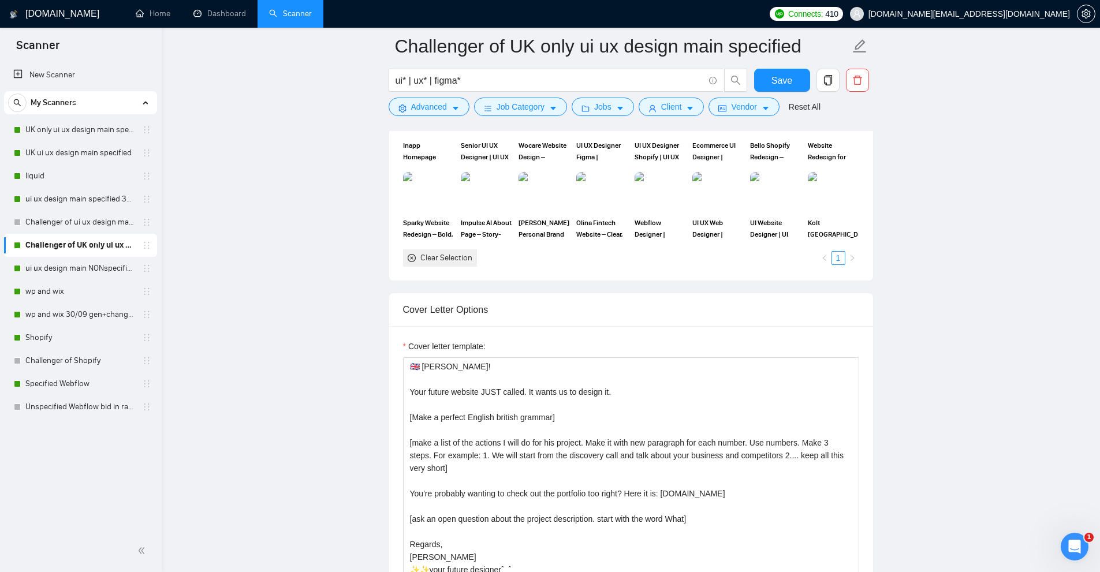
scroll to position [1270, 0]
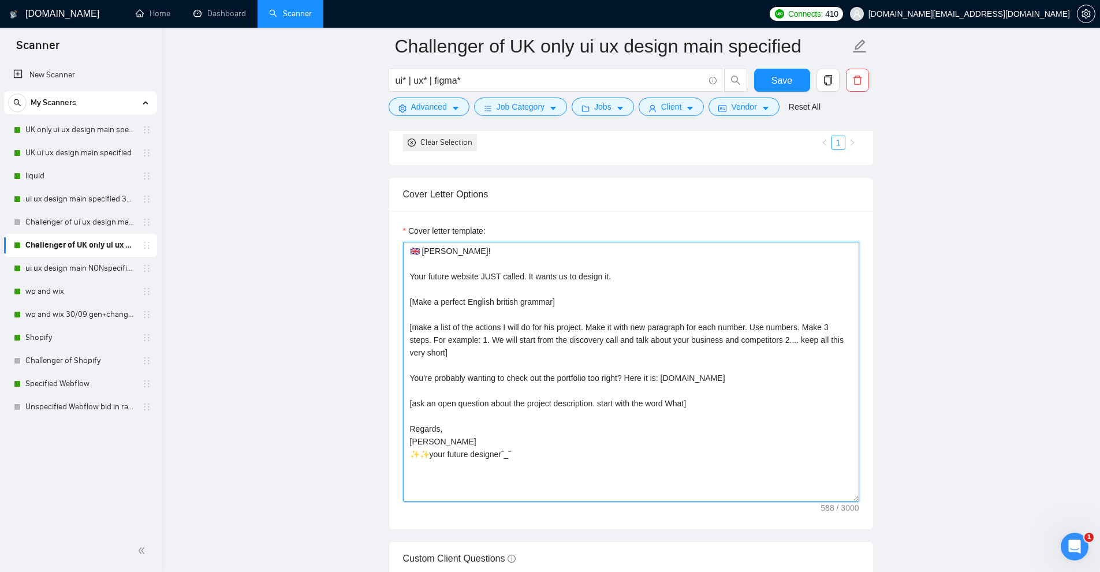
click at [415, 276] on textarea "🇬🇧 Hiya! Your future website JUST called. It wants us to design it. [Make a per…" at bounding box center [631, 372] width 456 height 260
drag, startPoint x: 415, startPoint y: 276, endPoint x: 615, endPoint y: 274, distance: 200.3
click at [615, 274] on textarea "🇬🇧 Hiya! Your future website JUST called. It wants us to design it. [Make a per…" at bounding box center [631, 372] width 456 height 260
click at [598, 286] on textarea "🇬🇧 Hiya! Your future website JUST called. It wants us to design it. [Make a per…" at bounding box center [631, 372] width 456 height 260
click at [468, 277] on textarea "🇬🇧 Hiya! Your future website JUST called. It wants us to design it. [Make a per…" at bounding box center [631, 372] width 456 height 260
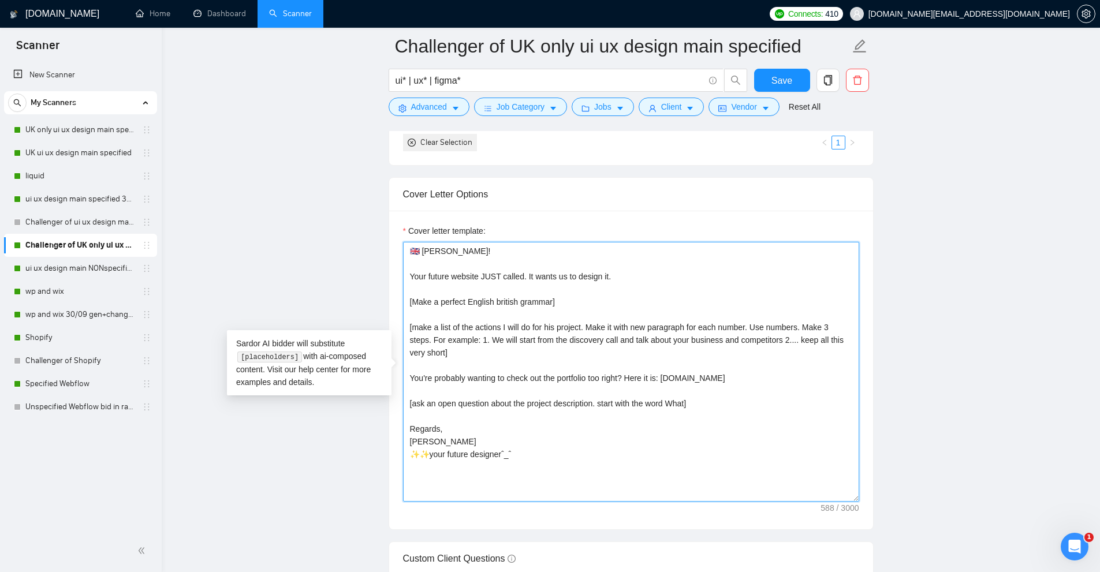
click at [468, 277] on textarea "🇬🇧 Hiya! Your future website JUST called. It wants us to design it. [Make a per…" at bounding box center [631, 372] width 456 height 260
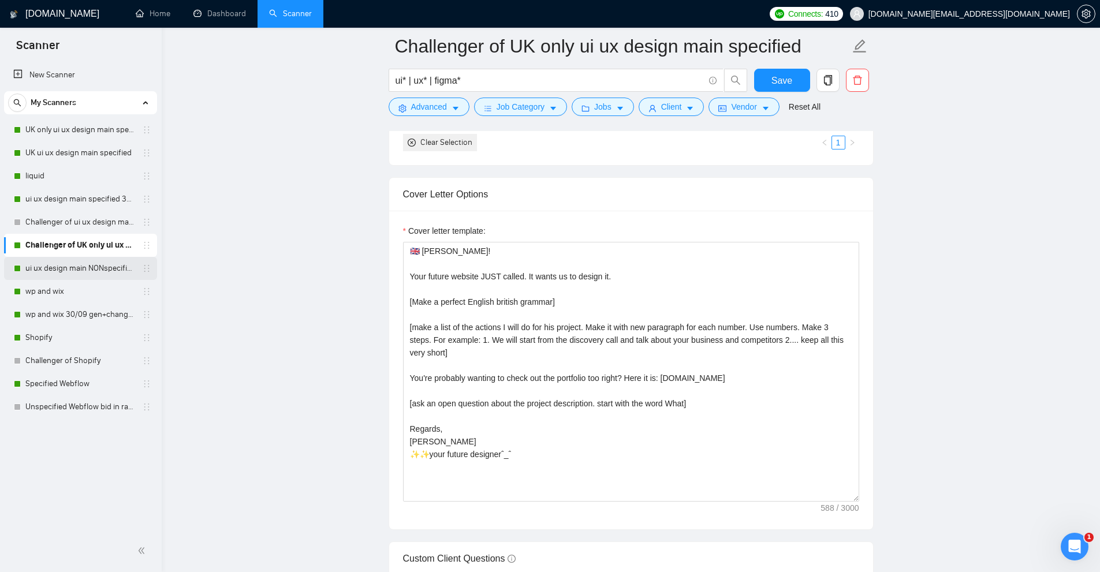
click at [70, 268] on link "ui ux design main NONspecified" at bounding box center [80, 268] width 110 height 23
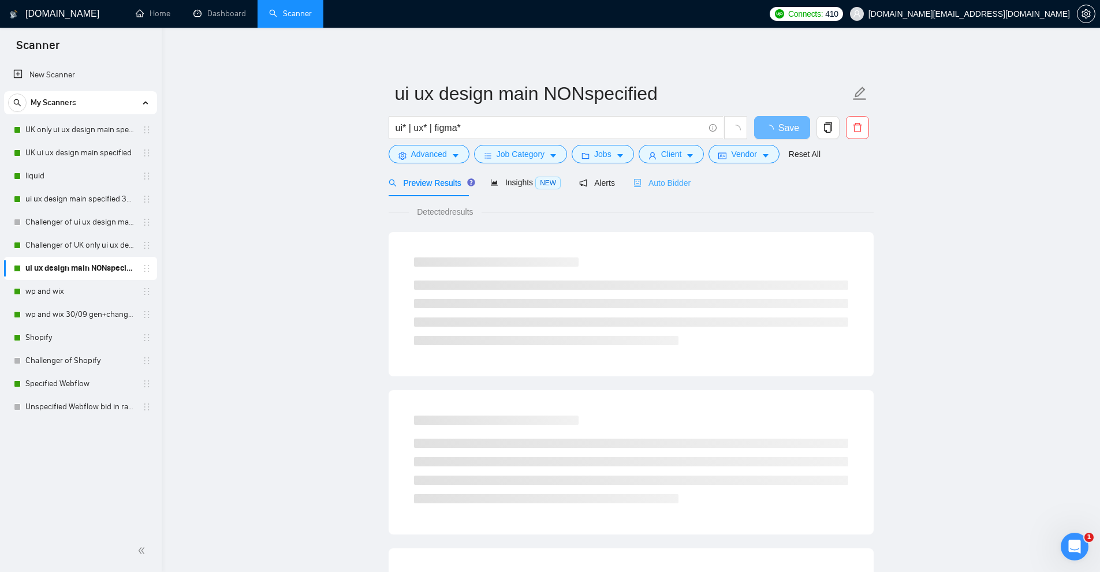
click at [648, 192] on div "Auto Bidder" at bounding box center [661, 182] width 57 height 27
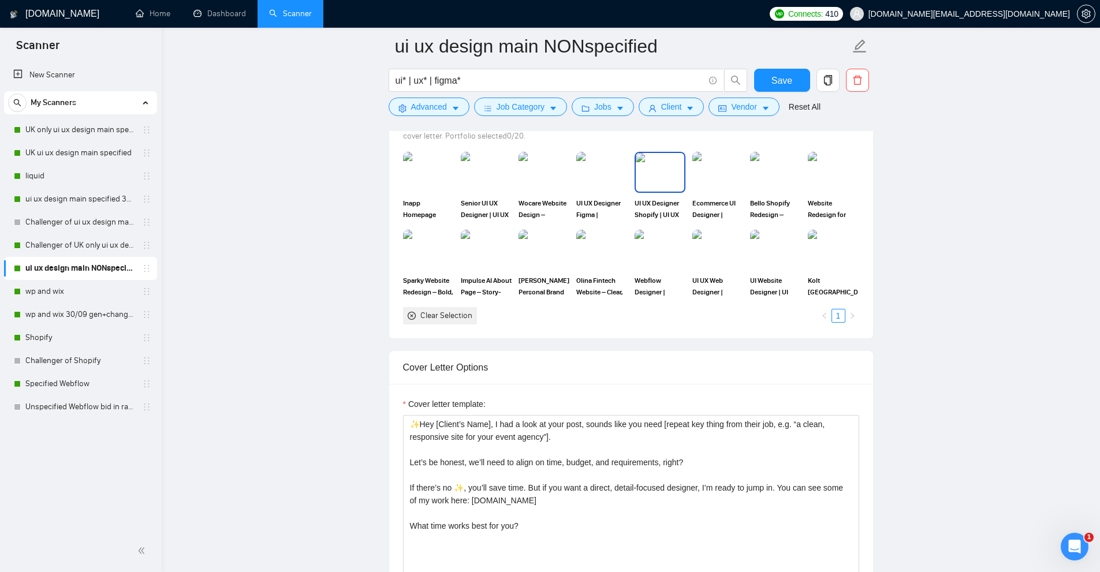
scroll to position [1212, 0]
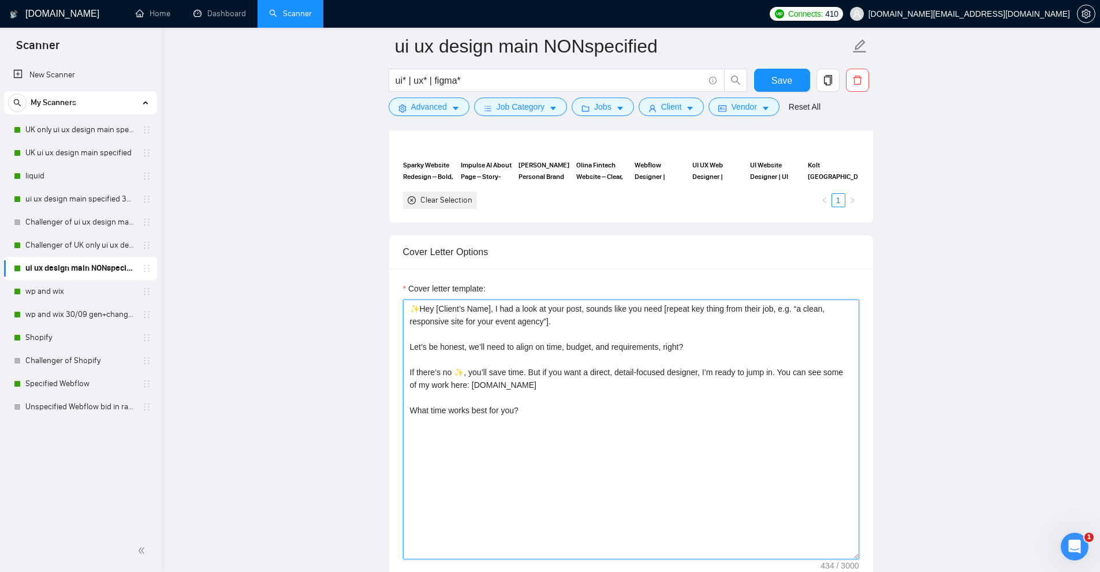
click at [675, 386] on textarea "✨Hey [Client’s Name], I had a look at your post, sounds like you need [repeat k…" at bounding box center [631, 430] width 456 height 260
click at [55, 292] on link "wp and wix" at bounding box center [80, 291] width 110 height 23
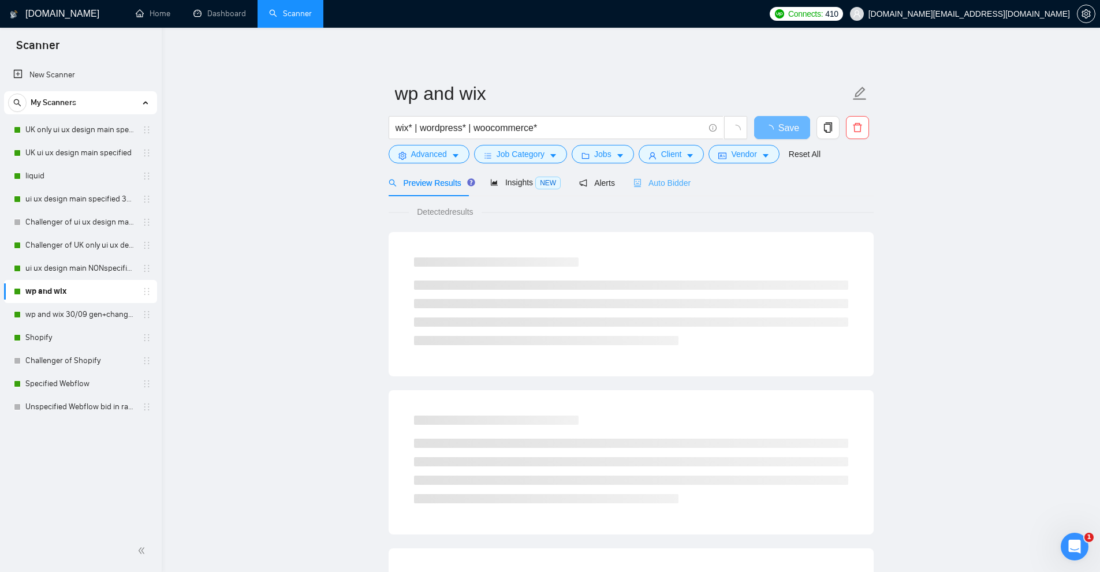
click at [657, 189] on div "Auto Bidder" at bounding box center [661, 182] width 57 height 27
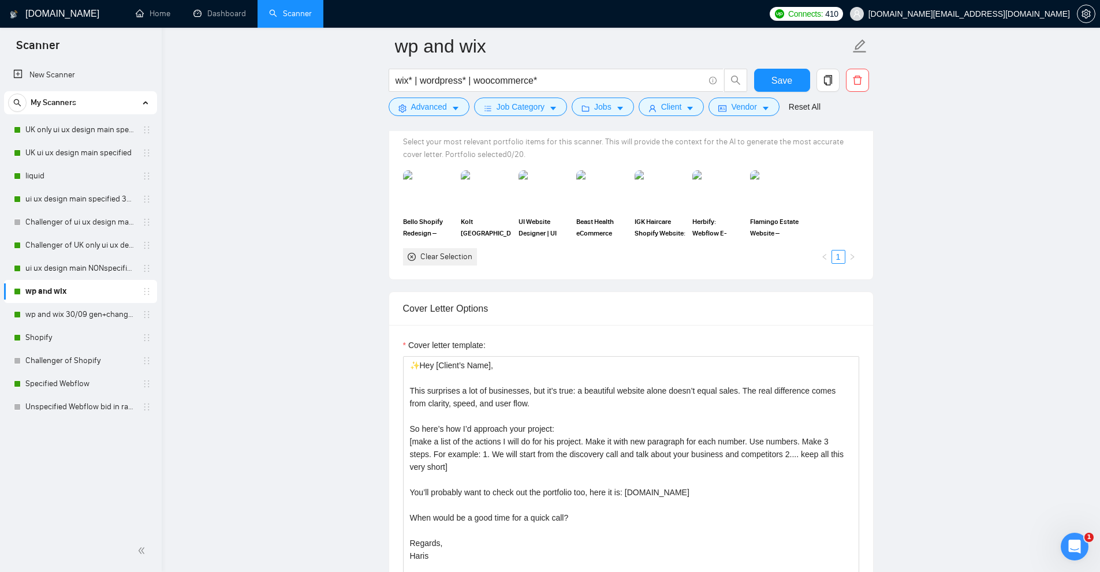
scroll to position [1270, 0]
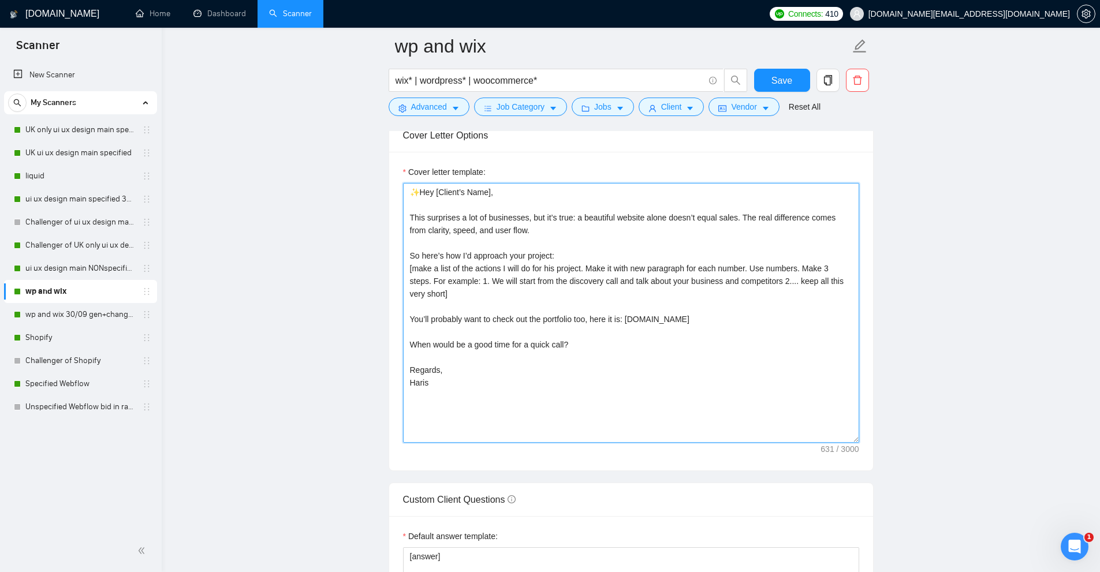
click at [727, 249] on textarea "✨Hey [Client’s Name], This surprises a lot of businesses, but it’s true: a beau…" at bounding box center [631, 313] width 456 height 260
click at [32, 313] on link "wp and wix 30/09 gen+changestart.8%pvr before" at bounding box center [80, 314] width 110 height 23
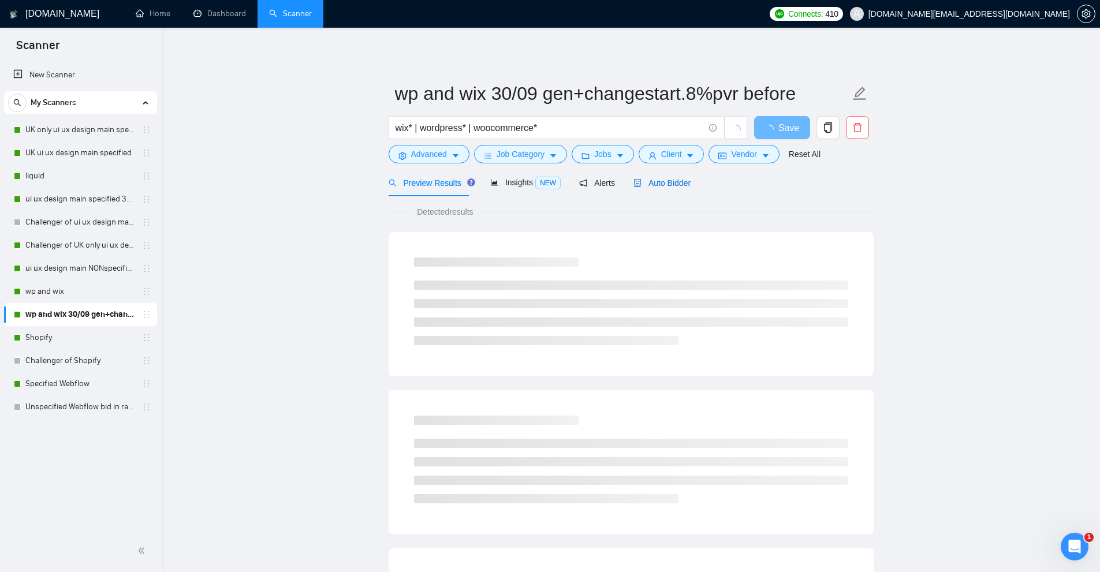
click at [663, 186] on span "Auto Bidder" at bounding box center [661, 182] width 57 height 9
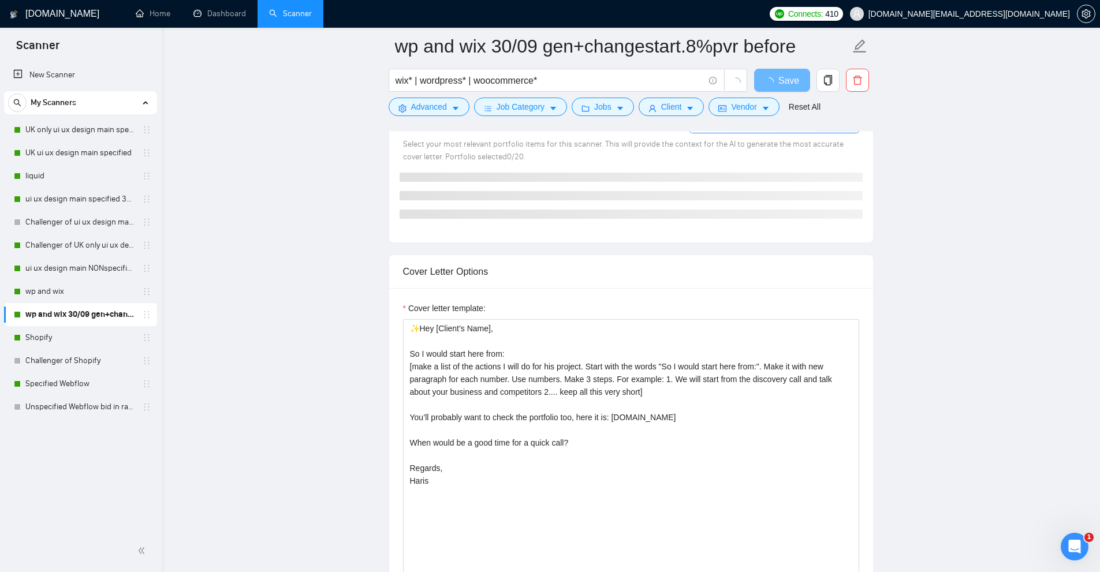
scroll to position [1212, 0]
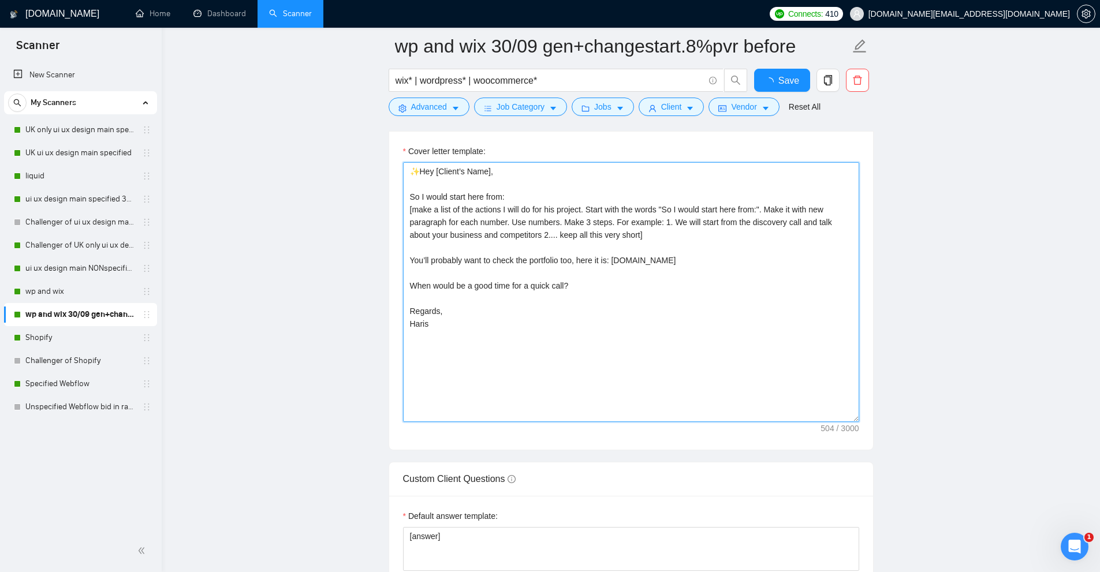
click at [633, 255] on textarea "✨Hey [Client’s Name], So I would start here from: [make a list of the actions I…" at bounding box center [631, 292] width 456 height 260
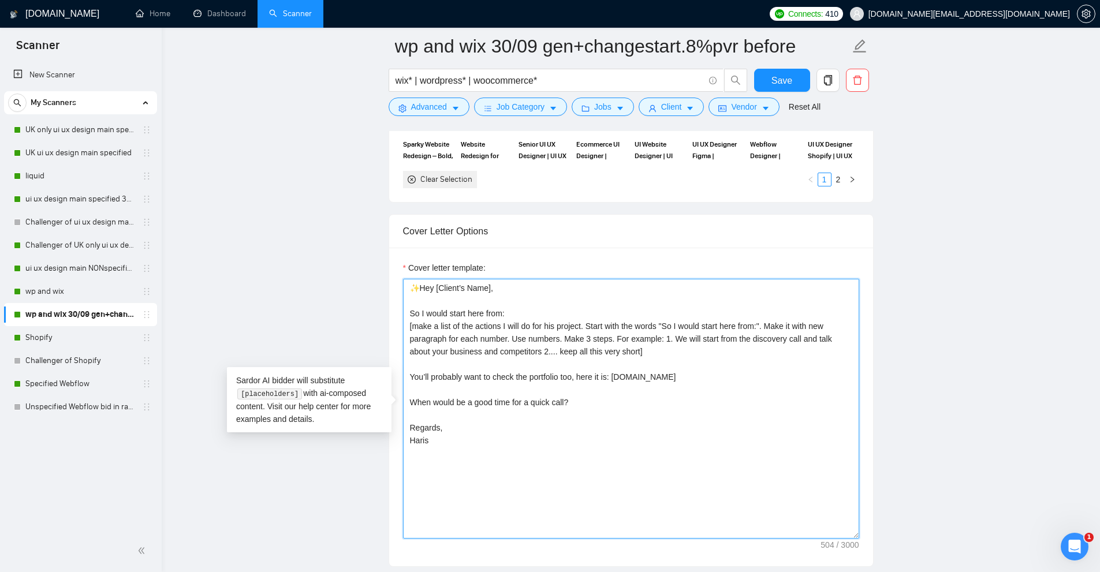
scroll to position [1501, 0]
